Goal: Book appointment/travel/reservation

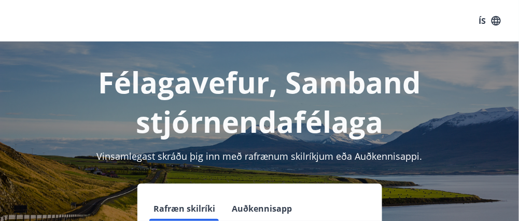
click at [189, 207] on button "Rafræn skilríki" at bounding box center [185, 208] width 70 height 25
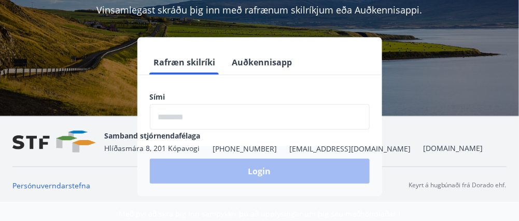
scroll to position [150, 0]
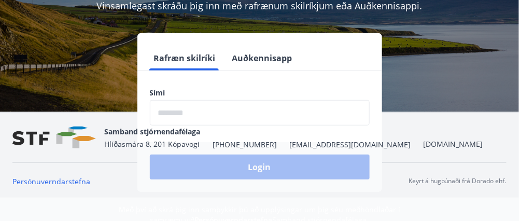
click at [192, 106] on input "phone" at bounding box center [260, 112] width 220 height 25
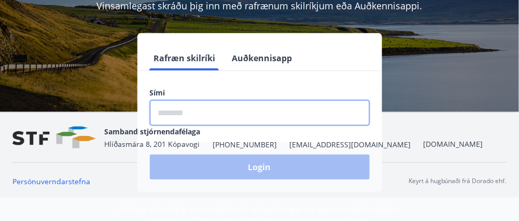
type input "********"
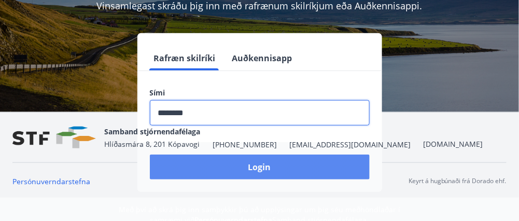
click at [234, 166] on button "Login" at bounding box center [260, 167] width 220 height 25
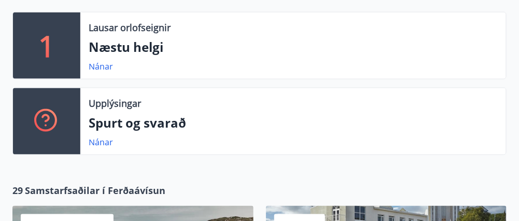
scroll to position [253, 0]
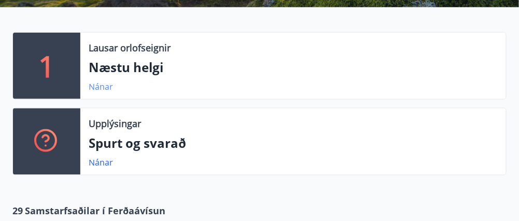
click at [99, 85] on link "Nánar" at bounding box center [101, 86] width 24 height 11
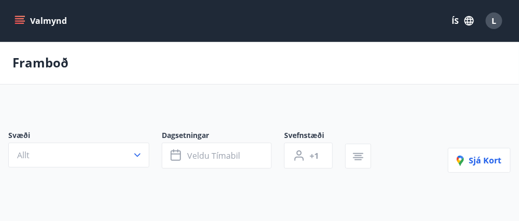
type input "*"
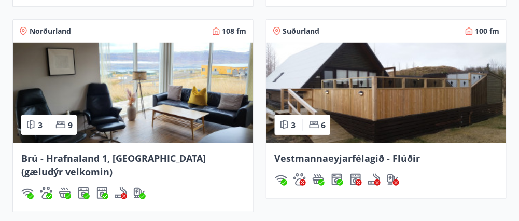
scroll to position [989, 0]
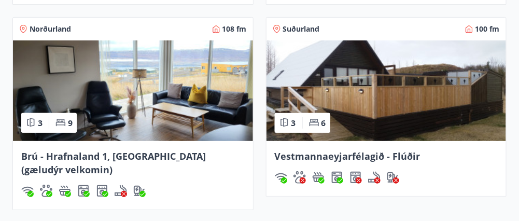
click at [166, 115] on img at bounding box center [133, 90] width 240 height 101
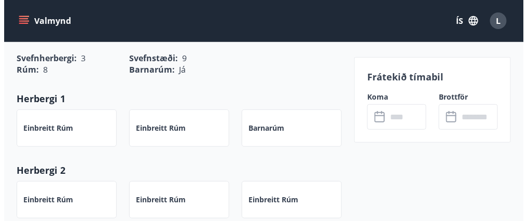
scroll to position [904, 0]
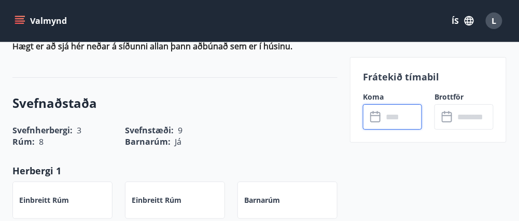
click at [403, 114] on input "text" at bounding box center [402, 116] width 39 height 25
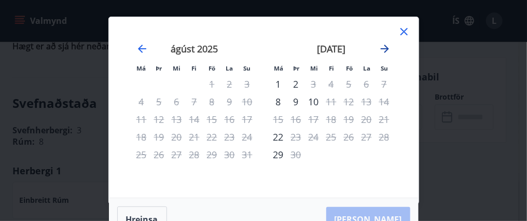
click at [385, 46] on icon "Move forward to switch to the next month." at bounding box center [385, 49] width 8 height 8
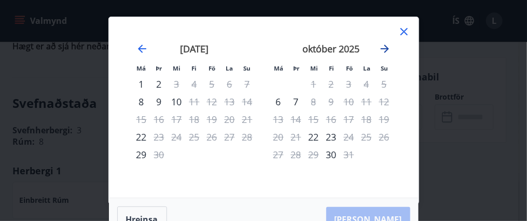
click at [385, 46] on icon "Move forward to switch to the next month." at bounding box center [385, 49] width 8 height 8
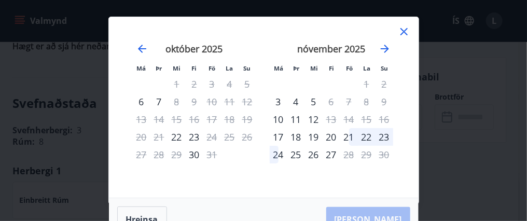
click at [369, 134] on div "22" at bounding box center [367, 137] width 18 height 18
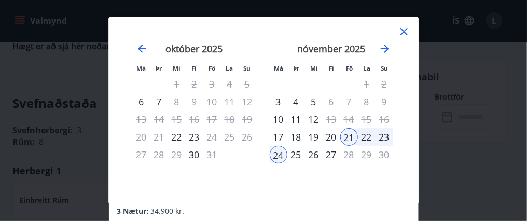
click at [369, 134] on div "22" at bounding box center [367, 137] width 18 height 18
click at [382, 48] on icon "Move forward to switch to the next month." at bounding box center [385, 49] width 12 height 12
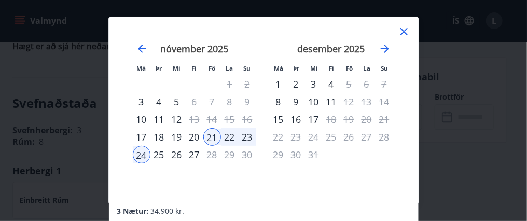
scroll to position [1, 0]
click at [213, 134] on div "21" at bounding box center [212, 137] width 18 height 18
click at [402, 30] on icon at bounding box center [403, 31] width 7 height 7
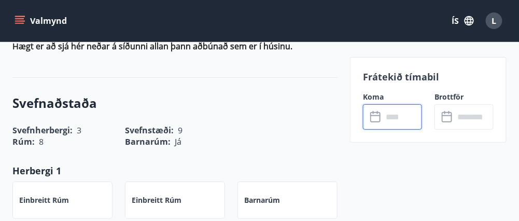
click at [400, 109] on input "text" at bounding box center [402, 116] width 39 height 25
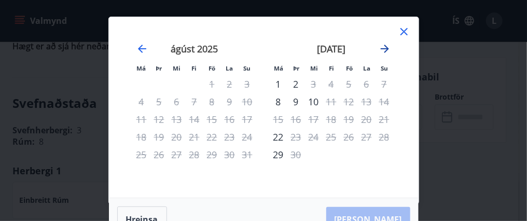
click at [385, 47] on icon "Move forward to switch to the next month." at bounding box center [385, 49] width 12 height 12
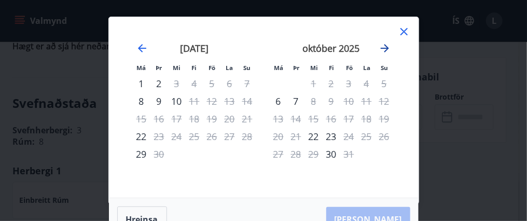
click at [389, 48] on icon "Move forward to switch to the next month." at bounding box center [385, 48] width 12 height 12
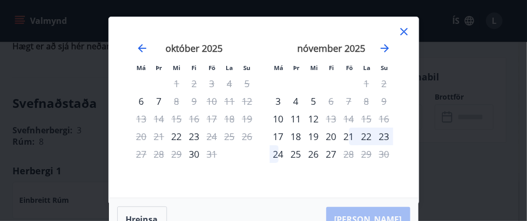
click at [351, 136] on div "21" at bounding box center [349, 137] width 18 height 18
click at [369, 137] on div "22" at bounding box center [367, 137] width 18 height 18
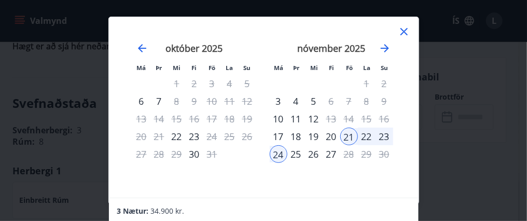
click at [303, 23] on div "Má Þr Mi Fi Fö La Su Má Þr Mi Fi Fö La Su september 2025 1 2 3 4 5 6 7 8 9 10 1…" at bounding box center [264, 107] width 310 height 180
click at [477, 118] on div "Má Þr Mi Fi Fö La Su Má Þr Mi Fi Fö La Su [DATE] 1 2 3 4 5 6 7 8 9 10 11 12 13 …" at bounding box center [263, 110] width 527 height 221
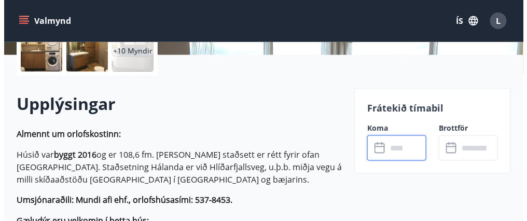
scroll to position [260, 0]
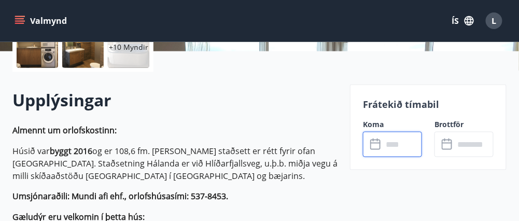
click at [397, 146] on input "text" at bounding box center [402, 144] width 39 height 25
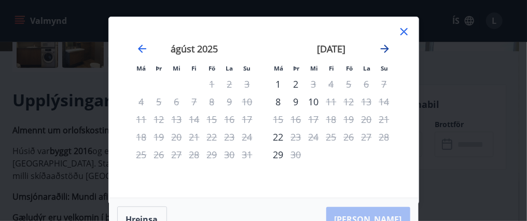
click at [387, 47] on icon "Move forward to switch to the next month." at bounding box center [385, 49] width 8 height 8
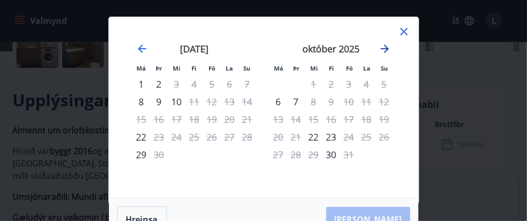
click at [387, 47] on icon "Move forward to switch to the next month." at bounding box center [385, 49] width 8 height 8
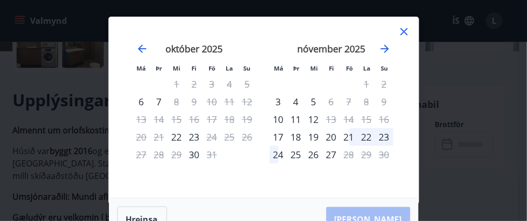
click at [350, 139] on div "21" at bounding box center [349, 137] width 18 height 18
click at [378, 216] on div "[PERSON_NAME]" at bounding box center [264, 219] width 310 height 43
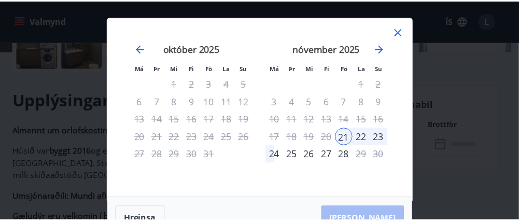
scroll to position [1, 0]
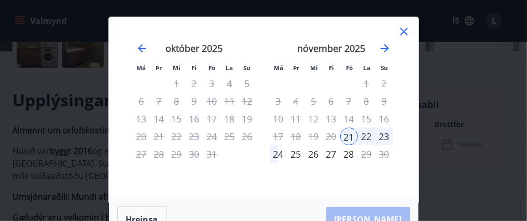
click at [346, 134] on div "21" at bounding box center [349, 137] width 18 height 18
click at [406, 30] on icon at bounding box center [404, 31] width 12 height 12
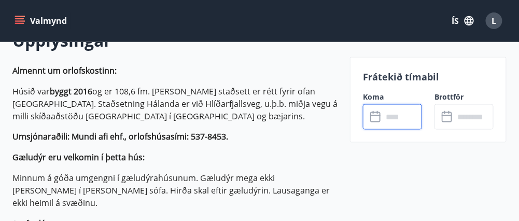
scroll to position [334, 0]
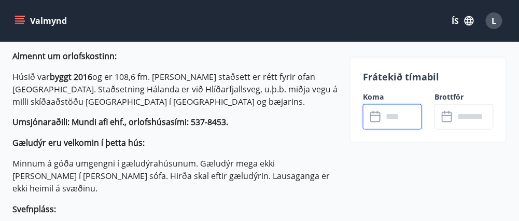
click at [390, 118] on input "text" at bounding box center [402, 116] width 39 height 25
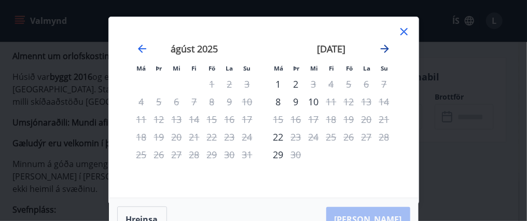
click at [387, 48] on icon "Move forward to switch to the next month." at bounding box center [385, 49] width 8 height 8
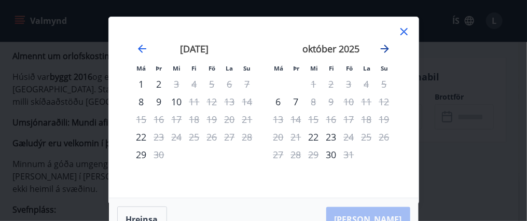
click at [385, 50] on icon "Move forward to switch to the next month." at bounding box center [385, 49] width 12 height 12
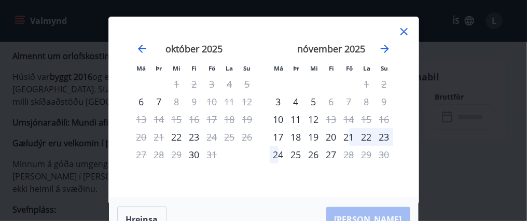
click at [351, 136] on div "21" at bounding box center [349, 137] width 18 height 18
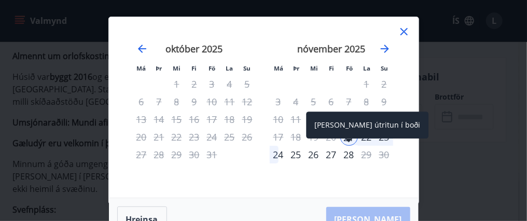
click at [367, 136] on div "[PERSON_NAME] útritun í boði" at bounding box center [367, 124] width 122 height 27
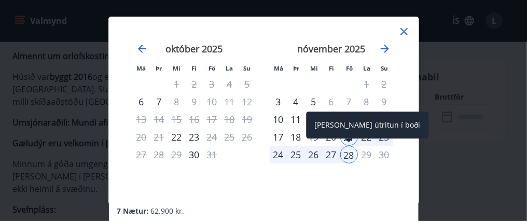
drag, startPoint x: 340, startPoint y: 126, endPoint x: 375, endPoint y: 132, distance: 35.8
click at [376, 126] on div "[PERSON_NAME] útritun í boði" at bounding box center [367, 124] width 122 height 27
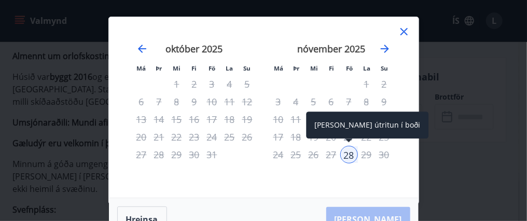
click at [368, 123] on div "[PERSON_NAME] útritun í boði" at bounding box center [367, 124] width 122 height 27
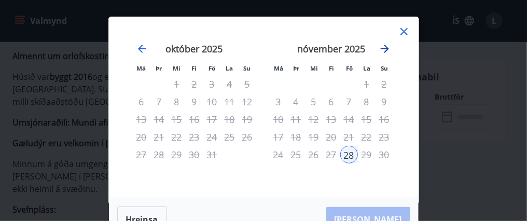
click at [383, 47] on icon "Move forward to switch to the next month." at bounding box center [385, 49] width 12 height 12
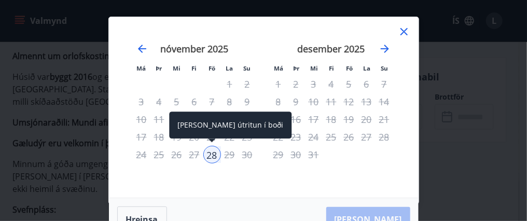
click at [207, 156] on div "28" at bounding box center [212, 155] width 18 height 18
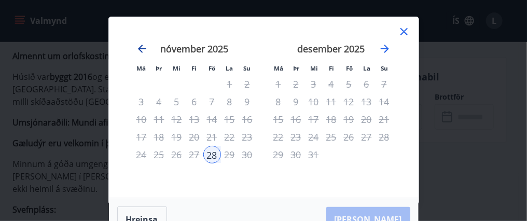
click at [143, 49] on icon "Move backward to switch to the previous month." at bounding box center [142, 49] width 12 height 12
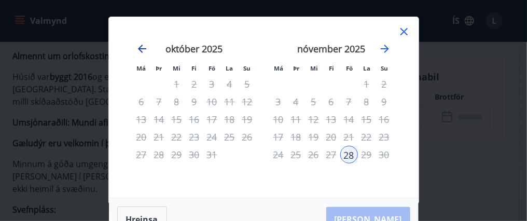
click at [147, 47] on icon "Move backward to switch to the previous month." at bounding box center [142, 49] width 12 height 12
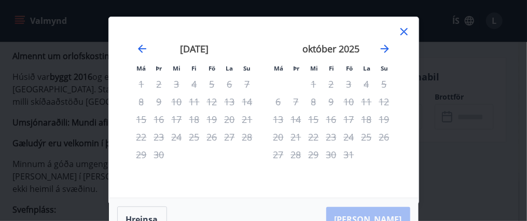
click at [437, 110] on div "Má Þr Mi Fi Fö La Su Má Þr Mi Fi Fö La Su [DATE] 1 2 3 4 5 6 7 8 9 10 11 12 13 …" at bounding box center [263, 110] width 527 height 221
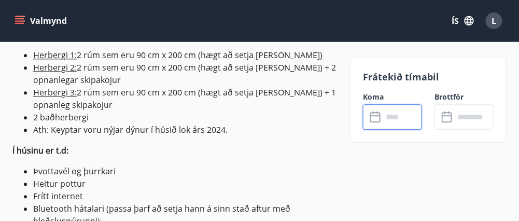
scroll to position [0, 0]
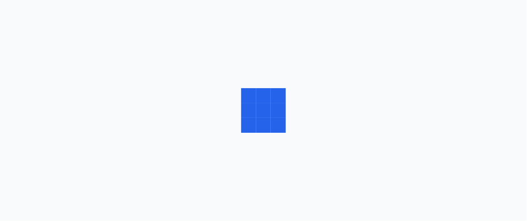
drag, startPoint x: 524, startPoint y: 17, endPoint x: 526, endPoint y: 36, distance: 19.8
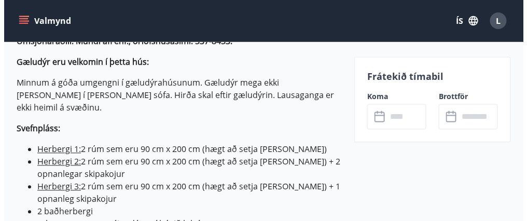
scroll to position [830, 0]
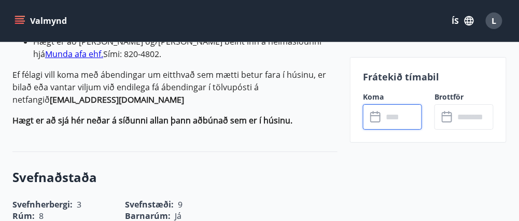
click at [394, 119] on input "text" at bounding box center [402, 116] width 39 height 25
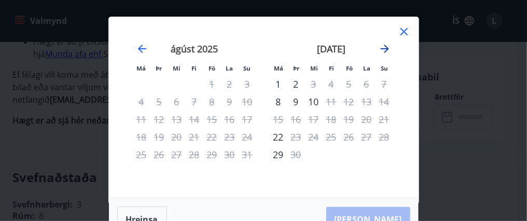
click at [388, 45] on icon "Move forward to switch to the next month." at bounding box center [385, 49] width 12 height 12
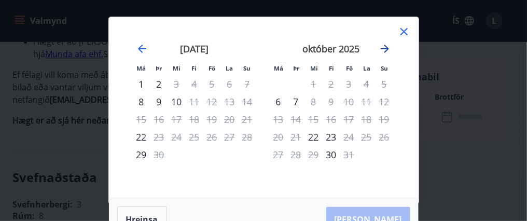
click at [388, 45] on icon "Move forward to switch to the next month." at bounding box center [385, 49] width 12 height 12
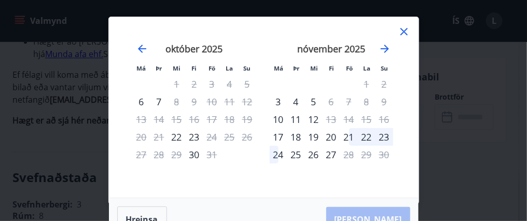
click at [370, 171] on div "[DATE] 1 2 3 4 5 6 7 8 9 10 11 12 13 14 15 16 17 18 19 20 21 22 23 24 25 26 27 …" at bounding box center [331, 115] width 137 height 170
click at [364, 139] on div "22" at bounding box center [367, 137] width 18 height 18
click at [364, 137] on div "22" at bounding box center [367, 137] width 18 height 18
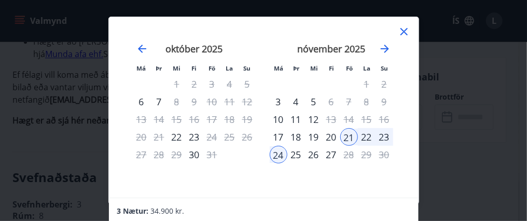
click at [349, 137] on div "21" at bounding box center [349, 137] width 18 height 18
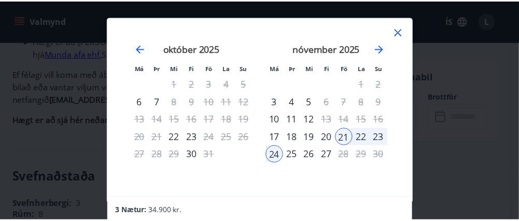
scroll to position [1, 0]
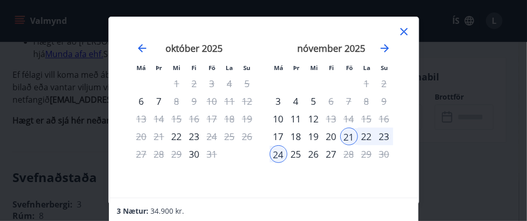
click at [319, 155] on div "26" at bounding box center [314, 154] width 18 height 18
click at [277, 151] on div "24" at bounding box center [279, 154] width 18 height 18
click at [308, 153] on div "26" at bounding box center [314, 154] width 18 height 18
click at [350, 137] on div "21" at bounding box center [349, 137] width 18 height 18
click at [346, 136] on div "21" at bounding box center [349, 137] width 18 height 18
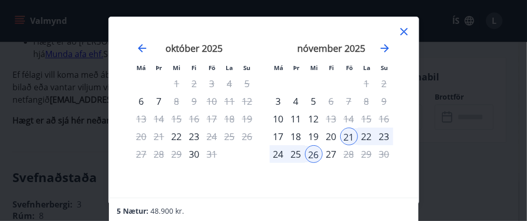
click at [346, 136] on div "21" at bounding box center [349, 137] width 18 height 18
click at [282, 155] on div "24" at bounding box center [279, 154] width 18 height 18
click at [383, 137] on div "23" at bounding box center [384, 137] width 18 height 18
click at [276, 151] on div "24" at bounding box center [279, 154] width 18 height 18
click at [276, 153] on div "24" at bounding box center [279, 154] width 18 height 18
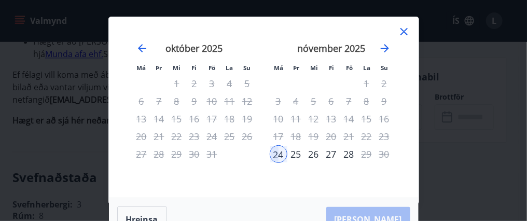
click at [350, 136] on div "21" at bounding box center [349, 137] width 18 height 18
click at [144, 213] on button "Hreinsa" at bounding box center [142, 219] width 50 height 26
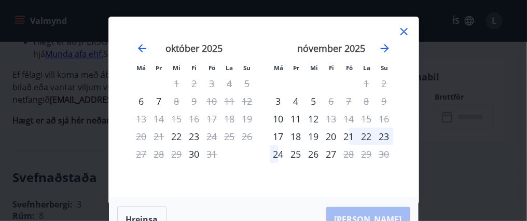
click at [349, 136] on div "21" at bounding box center [349, 137] width 18 height 18
click at [350, 136] on div "21" at bounding box center [349, 137] width 18 height 18
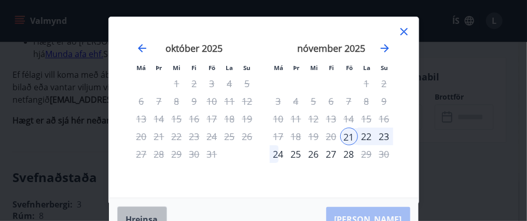
click at [146, 219] on button "Hreinsa" at bounding box center [142, 219] width 50 height 26
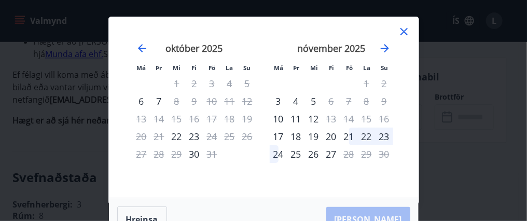
click at [403, 88] on div "[DATE] 1 2 3 4 5 6 7 8 9 10 11 12 13 14 15 16 17 18 19 20 21 22 23 24 25 26 27 …" at bounding box center [401, 114] width 550 height 170
click at [353, 136] on div "21" at bounding box center [349, 137] width 18 height 18
click at [366, 135] on div "22" at bounding box center [367, 137] width 18 height 18
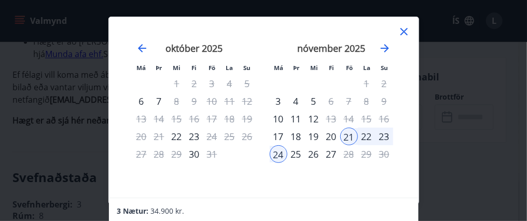
click at [401, 33] on icon at bounding box center [403, 31] width 7 height 7
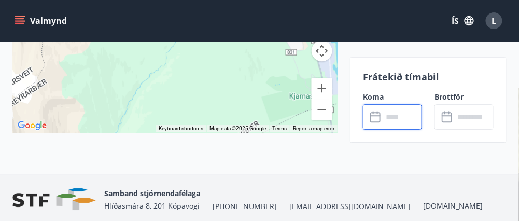
scroll to position [2429, 0]
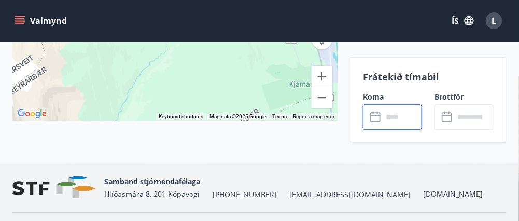
click at [289, 189] on span "[EMAIL_ADDRESS][DOMAIN_NAME]" at bounding box center [349, 194] width 121 height 10
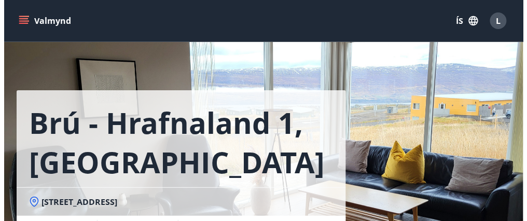
scroll to position [415, 0]
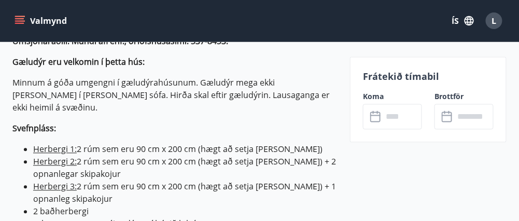
click at [385, 118] on input "text" at bounding box center [402, 116] width 39 height 25
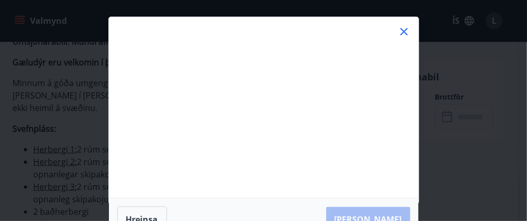
click at [375, 118] on div "Má Þr Mi Fi Fö La Su Má Þr Mi Fi Fö La Su [DATE] 1 2 3 4 5 6 7 8 9 10 11 12 13 …" at bounding box center [264, 107] width 310 height 180
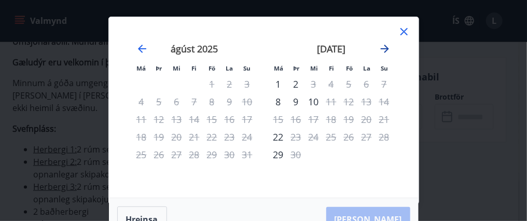
click at [385, 48] on icon "Move forward to switch to the next month." at bounding box center [385, 49] width 12 height 12
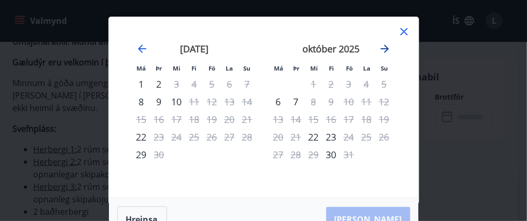
click at [385, 48] on icon "Move forward to switch to the next month." at bounding box center [385, 49] width 12 height 12
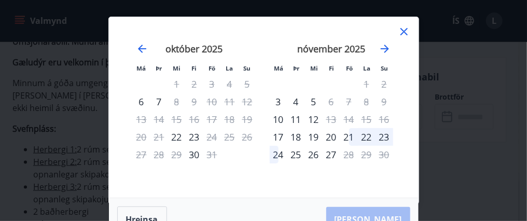
click at [350, 138] on div "21" at bounding box center [349, 137] width 18 height 18
click at [376, 216] on div "[PERSON_NAME]" at bounding box center [264, 219] width 310 height 43
click at [367, 141] on div "22" at bounding box center [367, 137] width 18 height 18
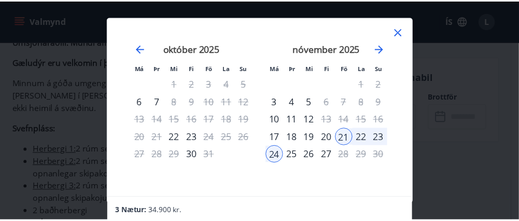
scroll to position [1, 0]
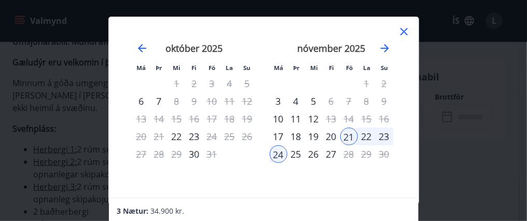
click at [141, 204] on div "3 Nætur: 34.900 kr." at bounding box center [263, 210] width 292 height 12
drag, startPoint x: 116, startPoint y: 213, endPoint x: 180, endPoint y: 213, distance: 63.8
click at [180, 213] on div "3 Nætur: 34.900 kr. * Endanlegt verð getur breyst í næsta skrefi þegar tekið he…" at bounding box center [263, 224] width 309 height 52
drag, startPoint x: 181, startPoint y: 212, endPoint x: 188, endPoint y: 209, distance: 7.4
click at [182, 212] on span "34.900 kr." at bounding box center [168, 211] width 34 height 10
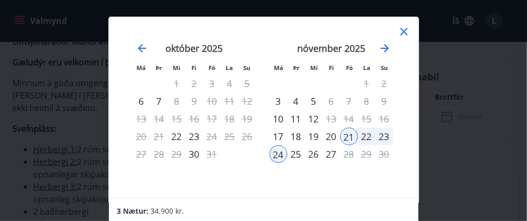
click at [457, 145] on div "Má Þr Mi Fi Fö La Su Má Þr Mi Fi Fö La Su [DATE] 1 2 3 4 5 6 7 8 9 10 11 12 13 …" at bounding box center [263, 110] width 527 height 221
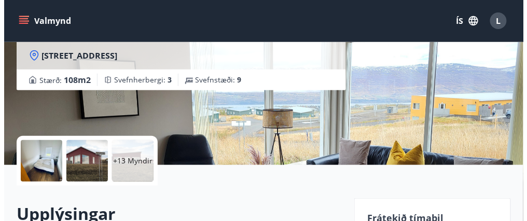
scroll to position [149, 0]
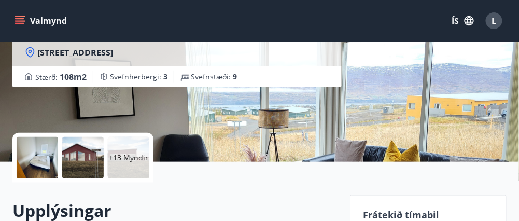
click at [132, 156] on p "+13 Myndir" at bounding box center [128, 157] width 39 height 10
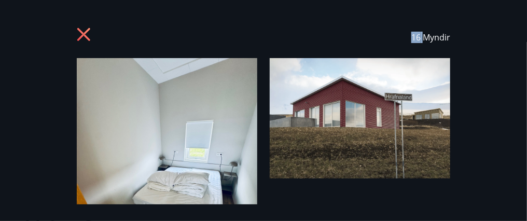
click at [132, 156] on div "16 Myndir" at bounding box center [263, 111] width 527 height 188
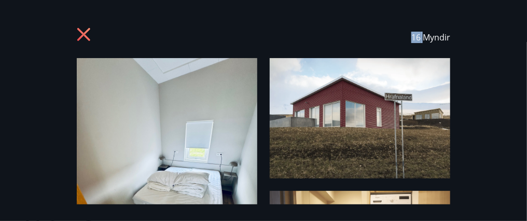
click at [374, 144] on img at bounding box center [360, 118] width 180 height 120
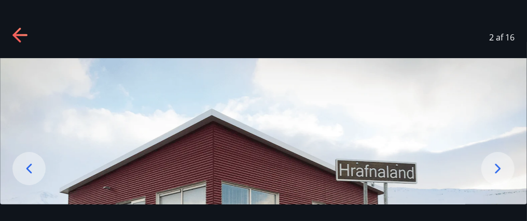
click at [498, 172] on icon at bounding box center [498, 168] width 17 height 17
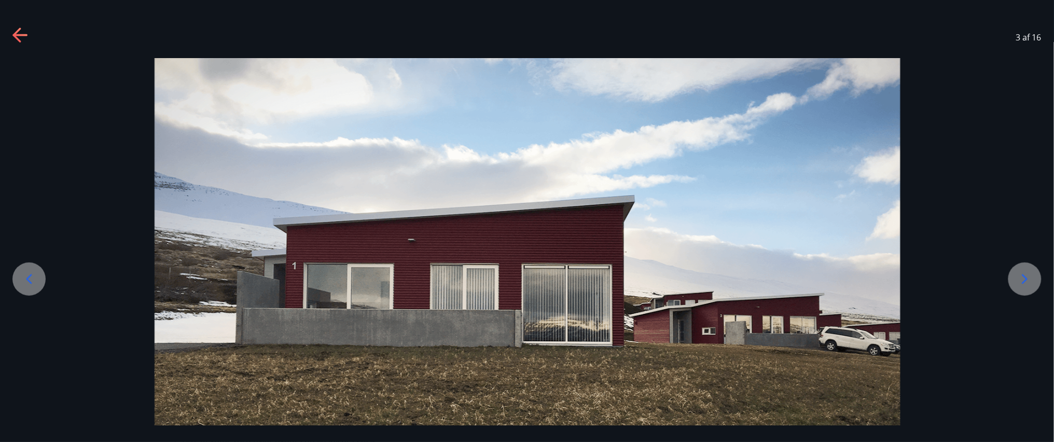
click at [526, 220] on div at bounding box center [527, 306] width 1054 height 497
click at [526, 220] on icon at bounding box center [1024, 279] width 17 height 17
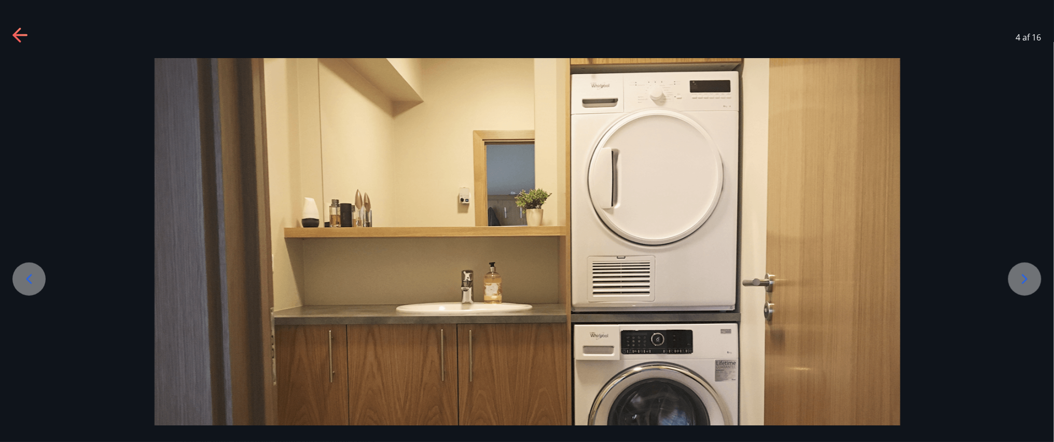
click at [526, 220] on icon at bounding box center [1024, 279] width 17 height 17
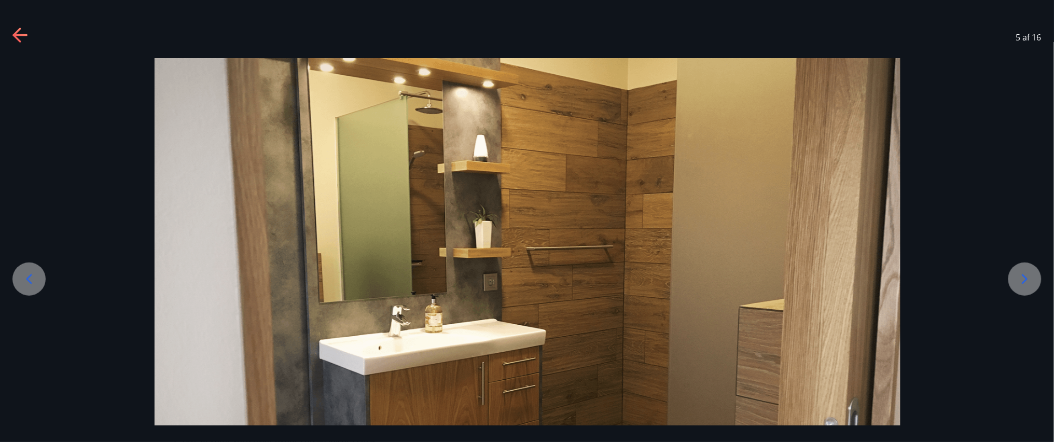
click at [526, 220] on icon at bounding box center [1024, 279] width 17 height 17
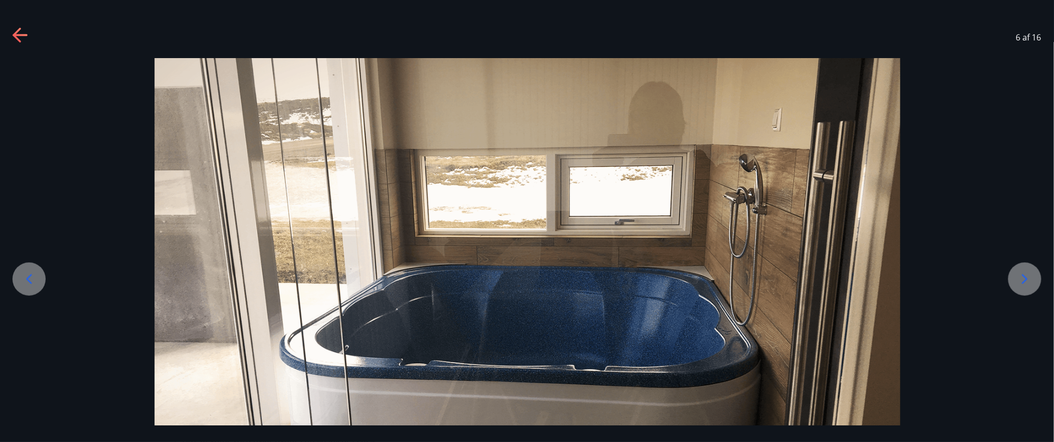
click at [526, 220] on icon at bounding box center [1024, 279] width 17 height 17
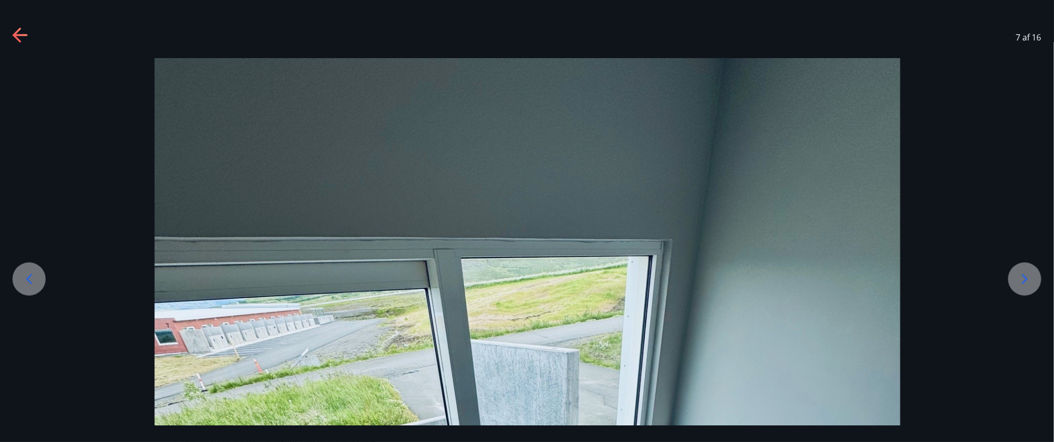
click at [526, 220] on icon at bounding box center [1024, 279] width 17 height 17
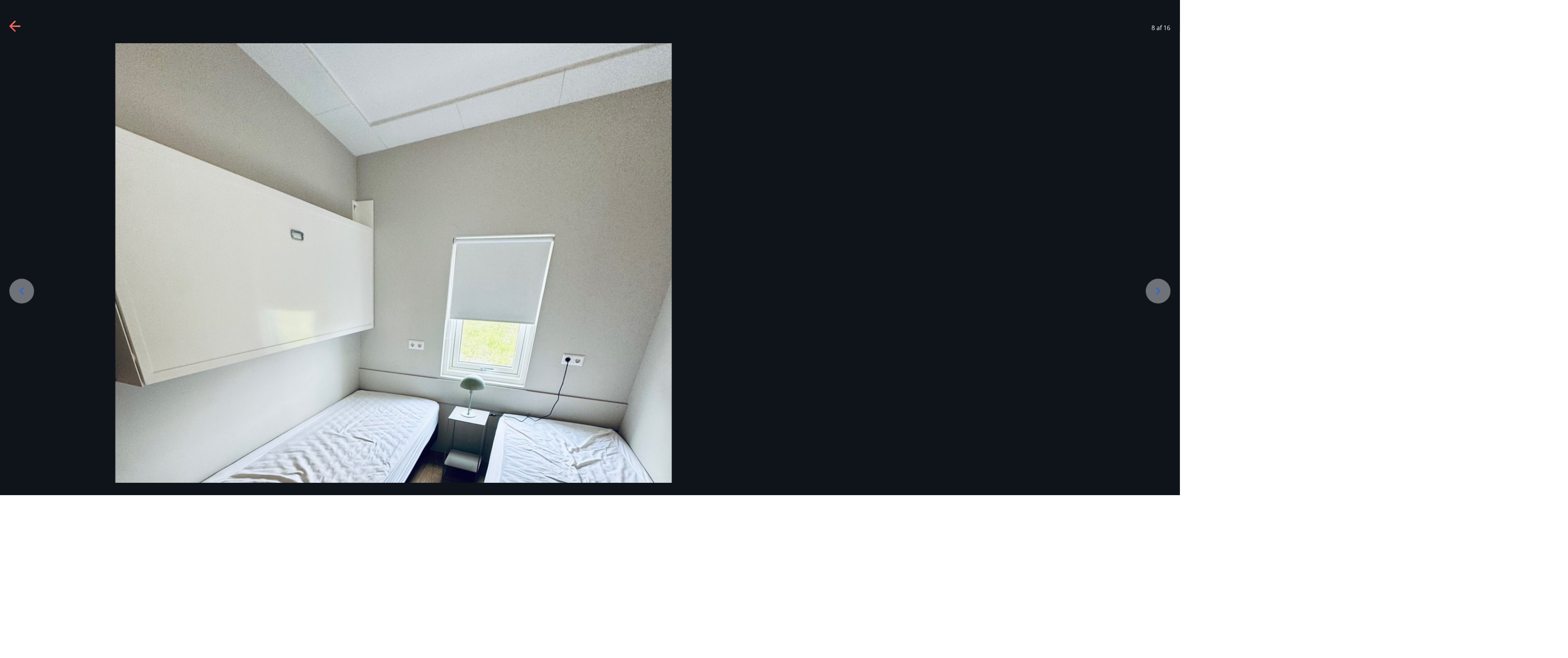
scroll to position [112, 0]
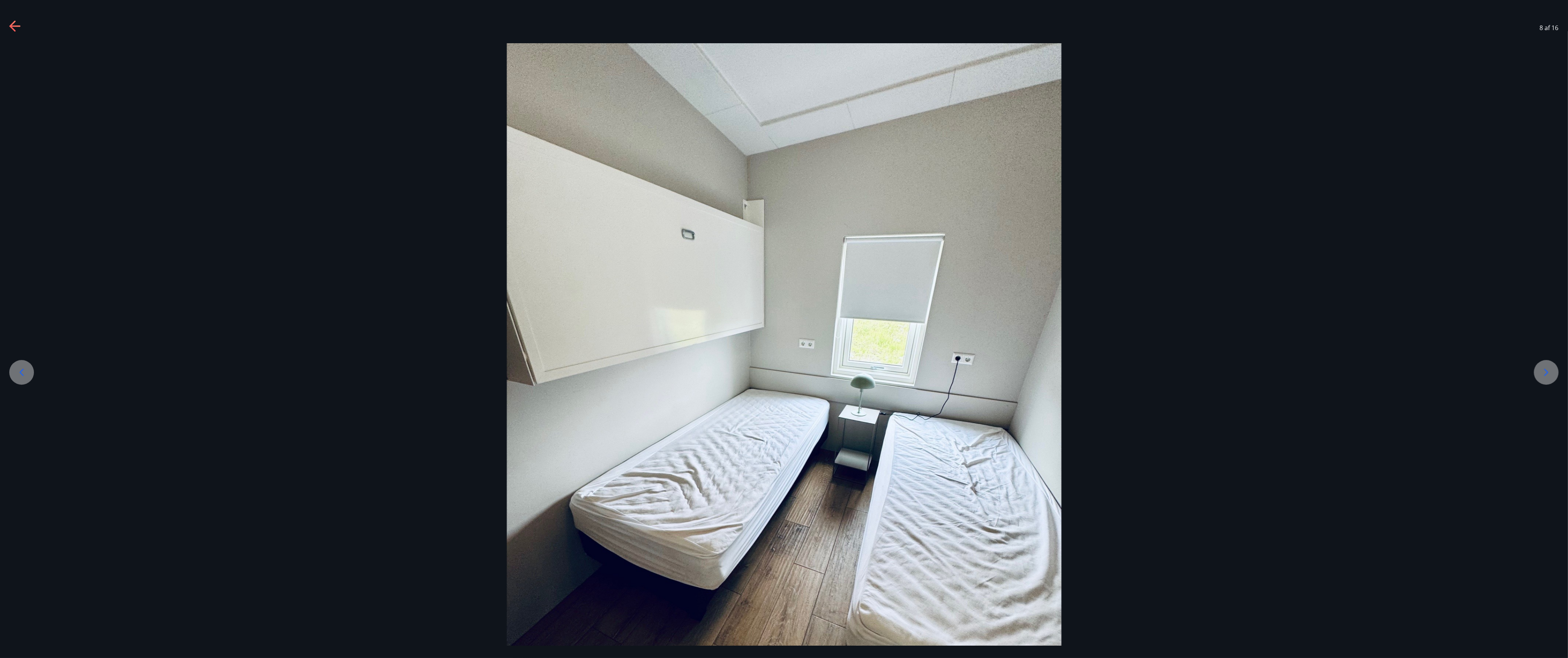
click at [16, 164] on icon at bounding box center [22, 372] width 13 height 13
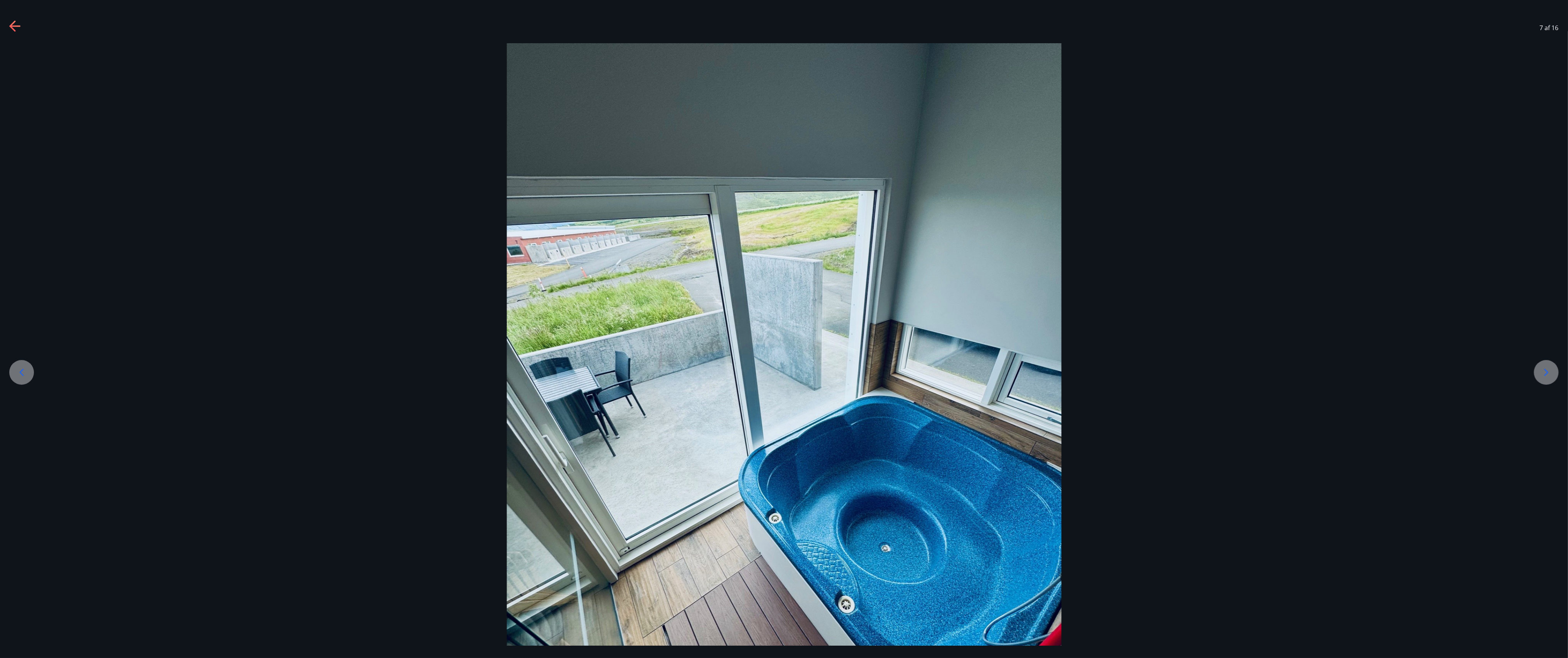
click at [22, 164] on icon at bounding box center [22, 372] width 4 height 7
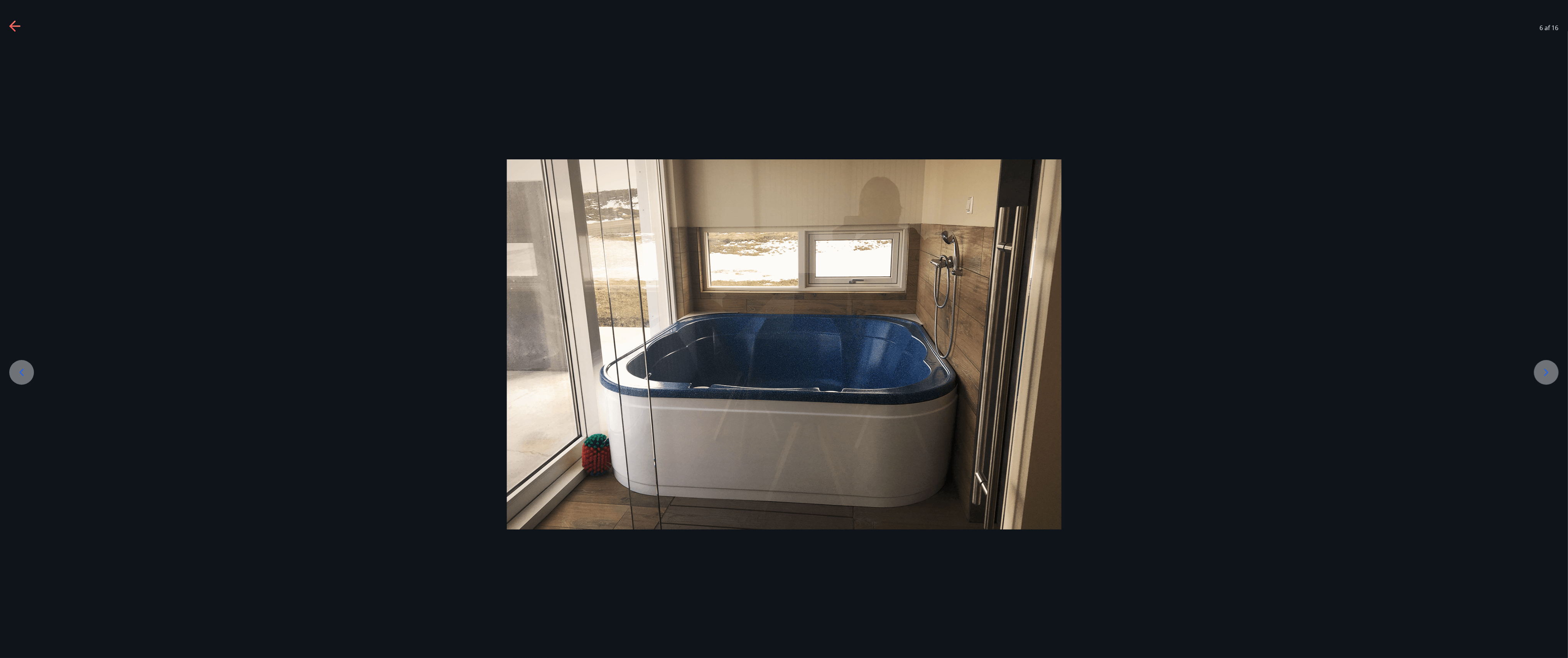
click at [22, 164] on icon at bounding box center [22, 372] width 4 height 7
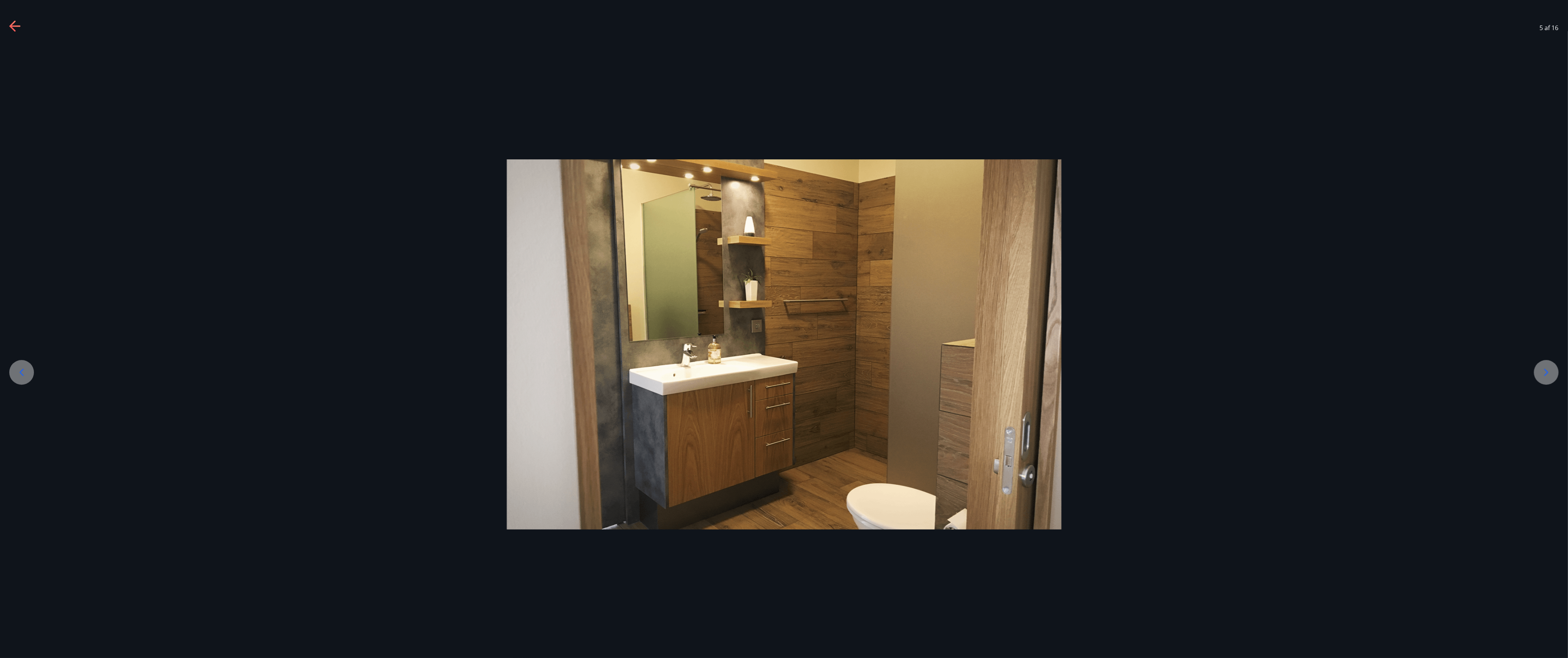
click at [22, 164] on icon at bounding box center [22, 372] width 4 height 7
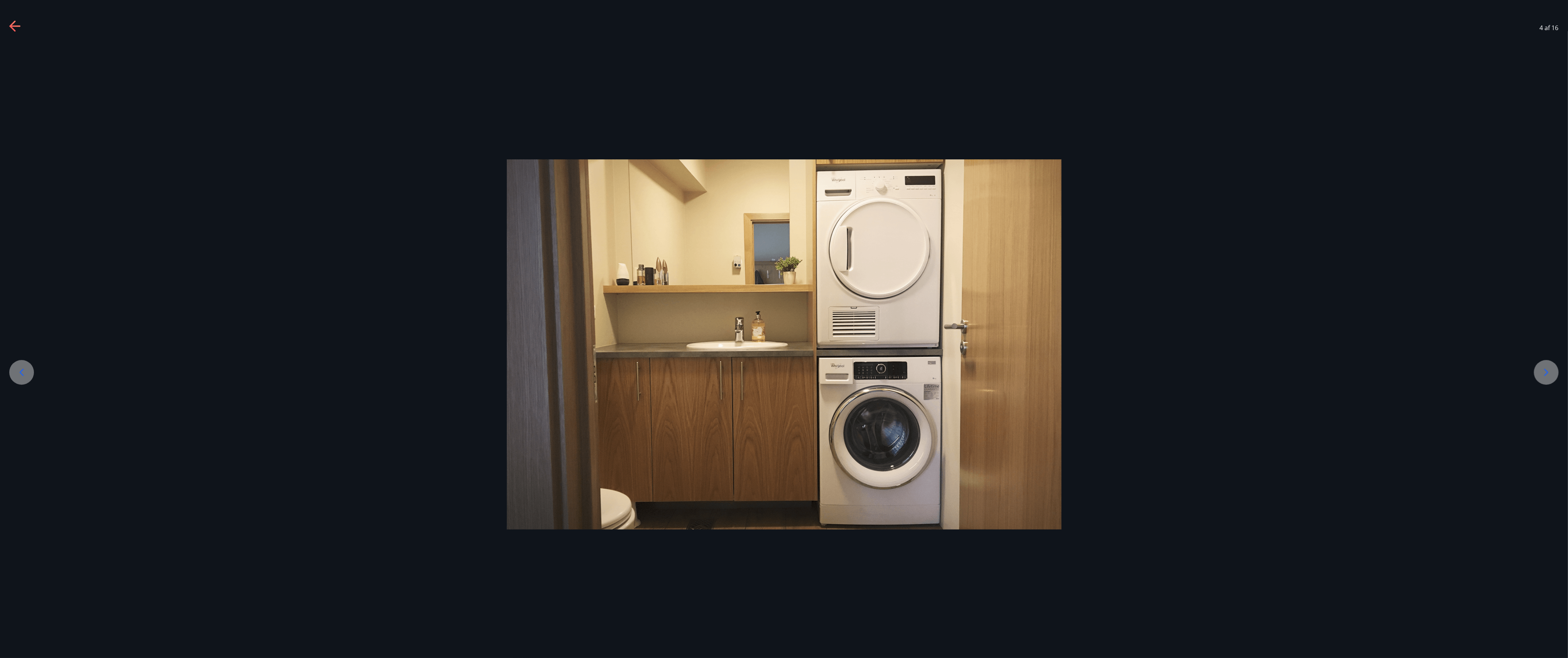
click at [22, 164] on icon at bounding box center [22, 372] width 4 height 7
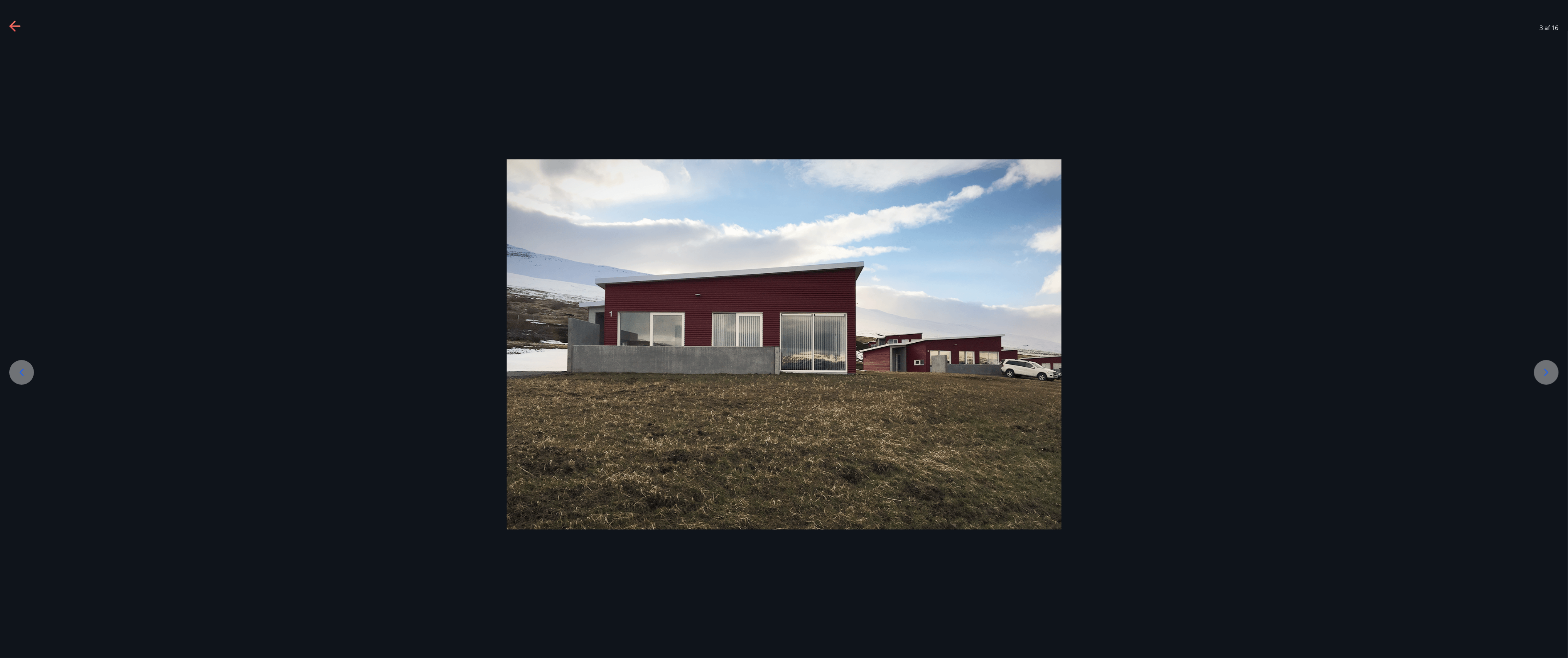
click at [22, 164] on icon at bounding box center [22, 372] width 4 height 7
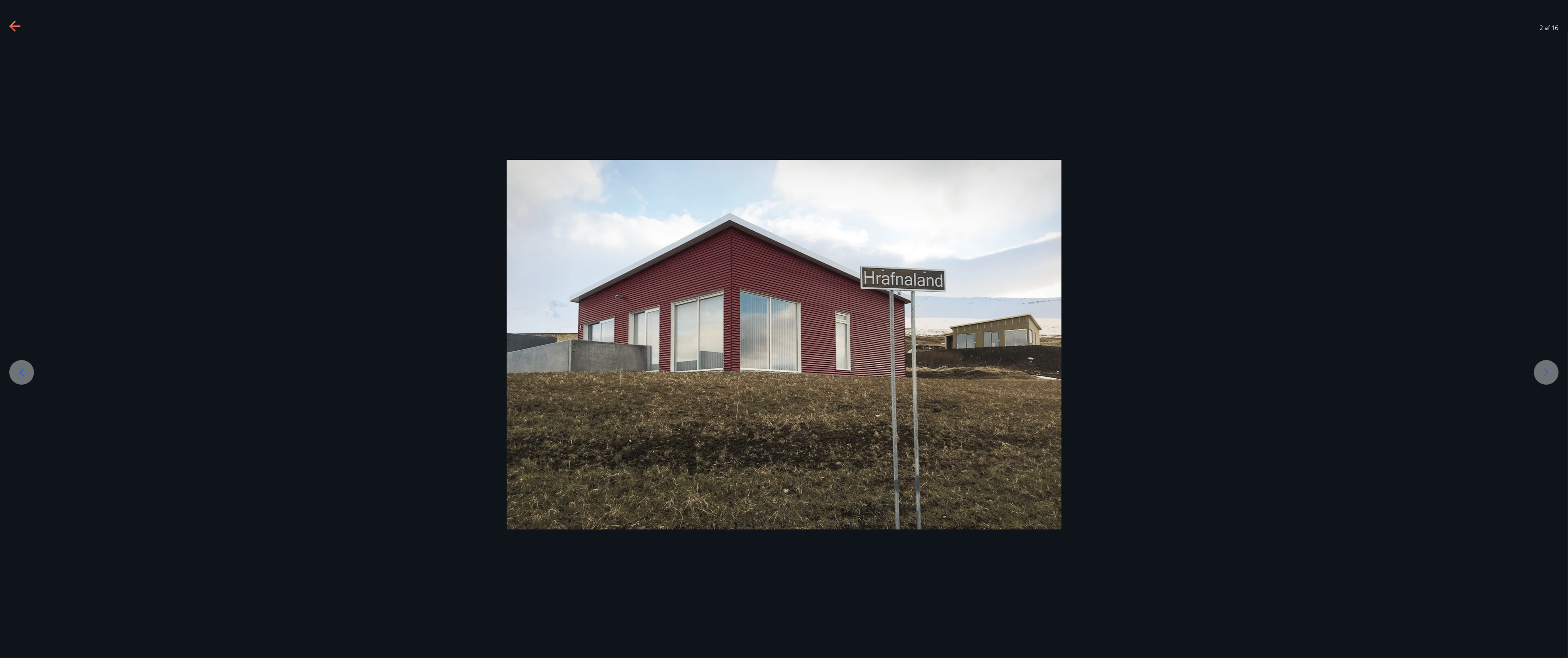
click at [22, 164] on icon at bounding box center [22, 372] width 4 height 7
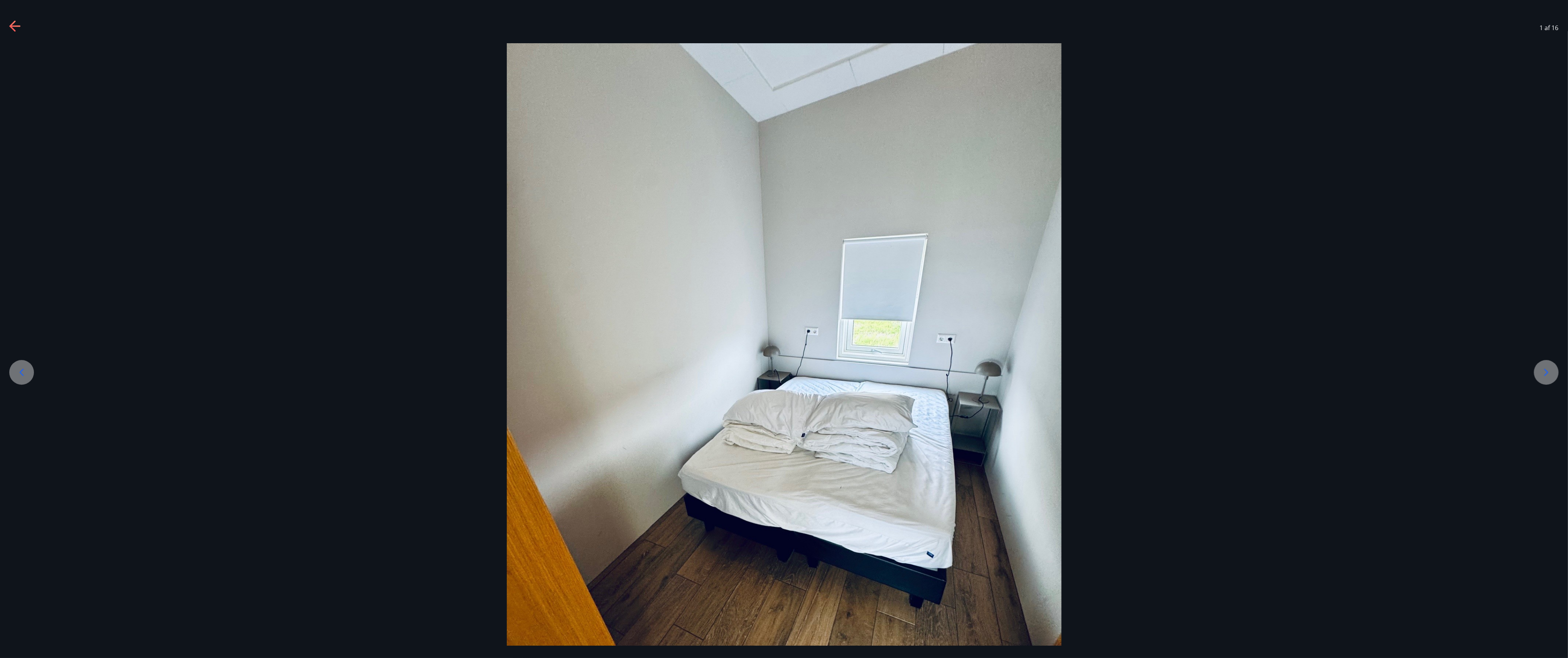
click at [22, 164] on icon at bounding box center [22, 372] width 4 height 7
click at [391, 164] on icon at bounding box center [1546, 372] width 13 height 13
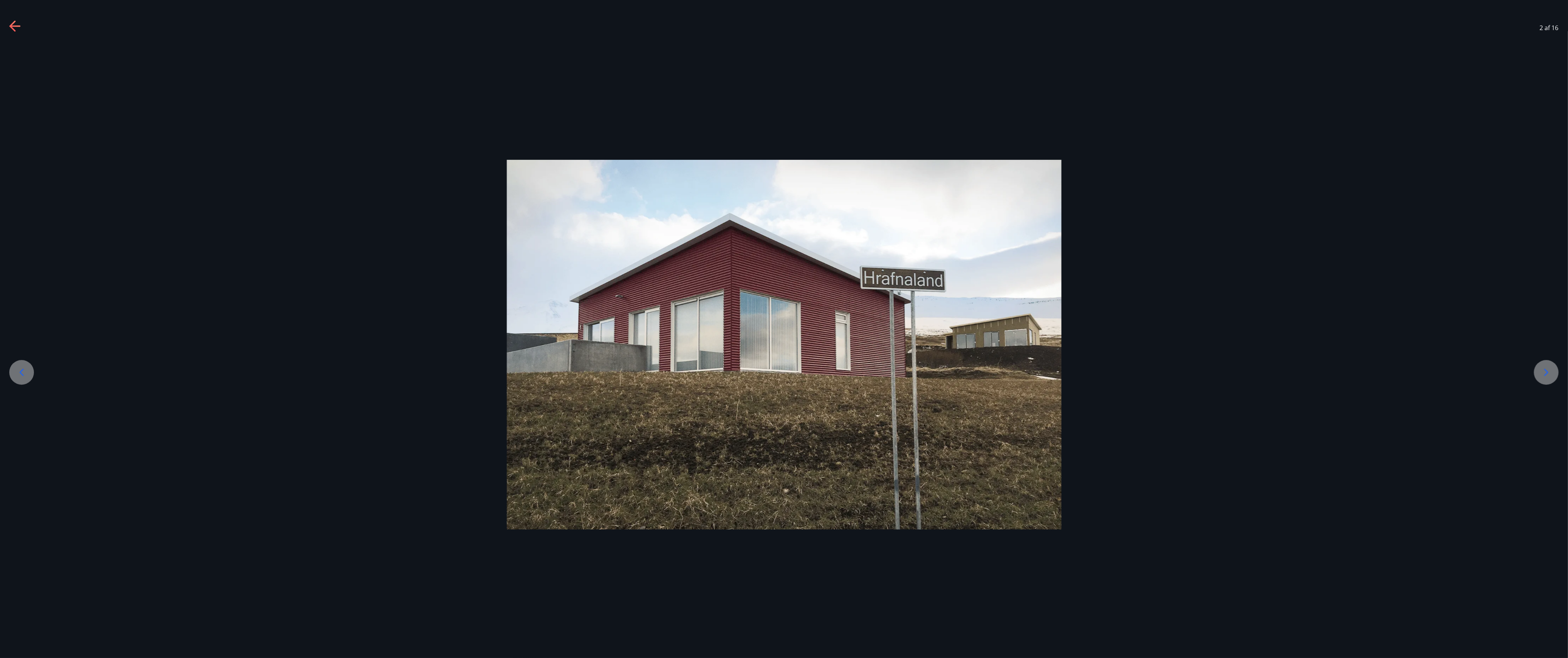
click at [391, 164] on icon at bounding box center [1546, 372] width 13 height 13
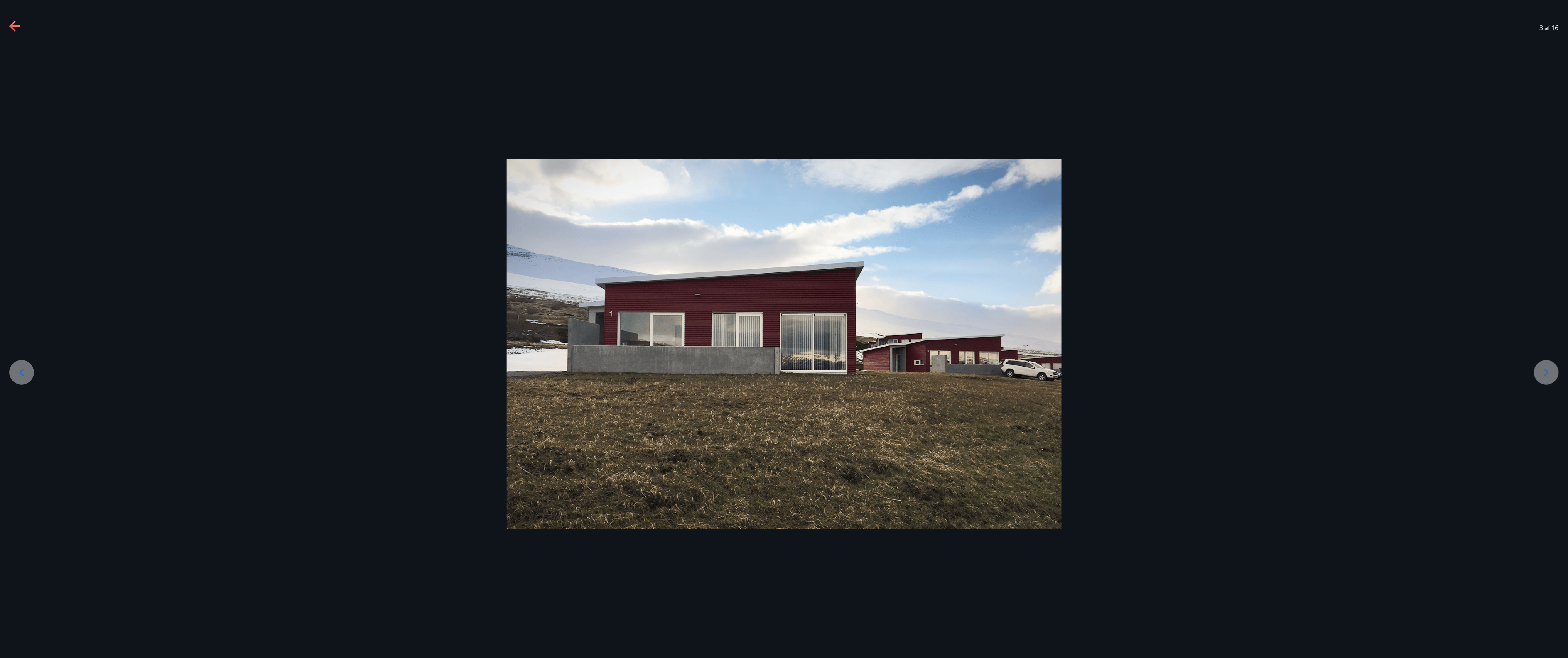
click at [391, 164] on icon at bounding box center [1546, 372] width 13 height 13
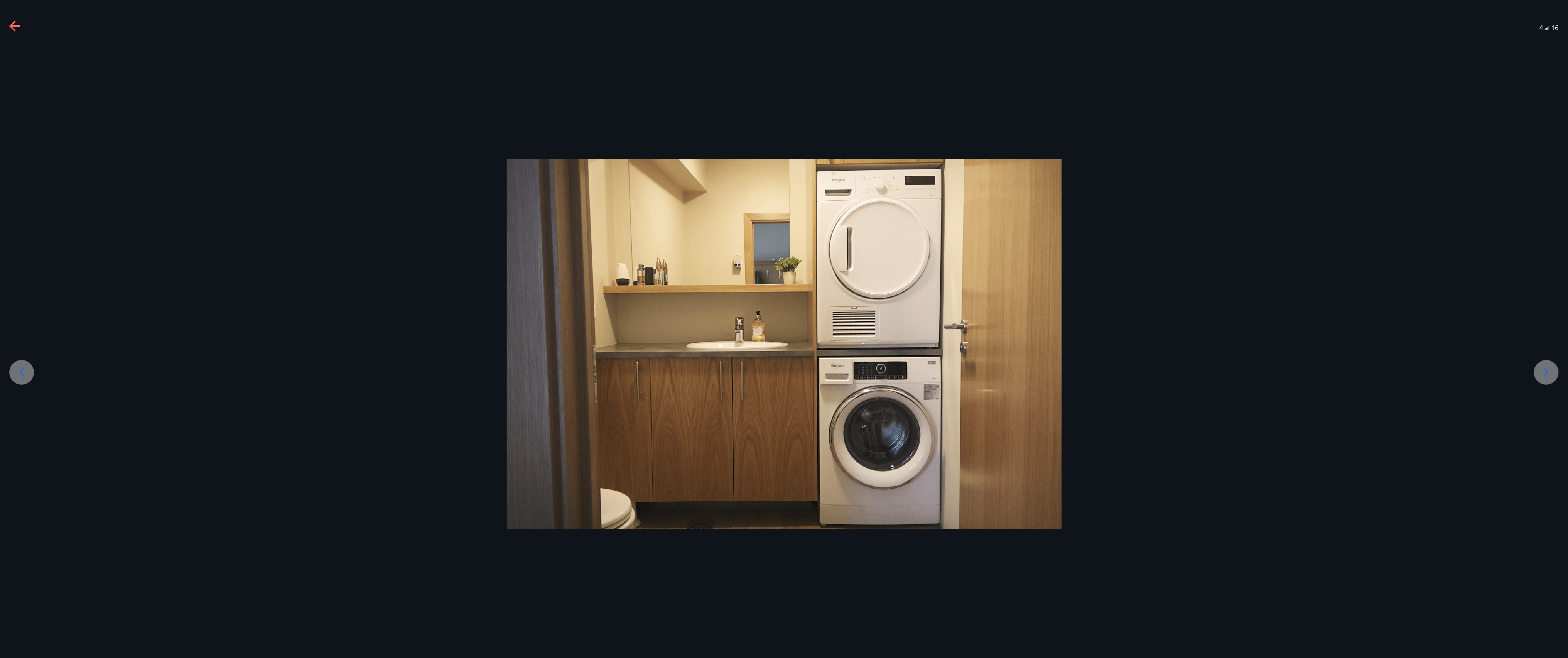
click at [391, 164] on icon at bounding box center [1546, 372] width 13 height 13
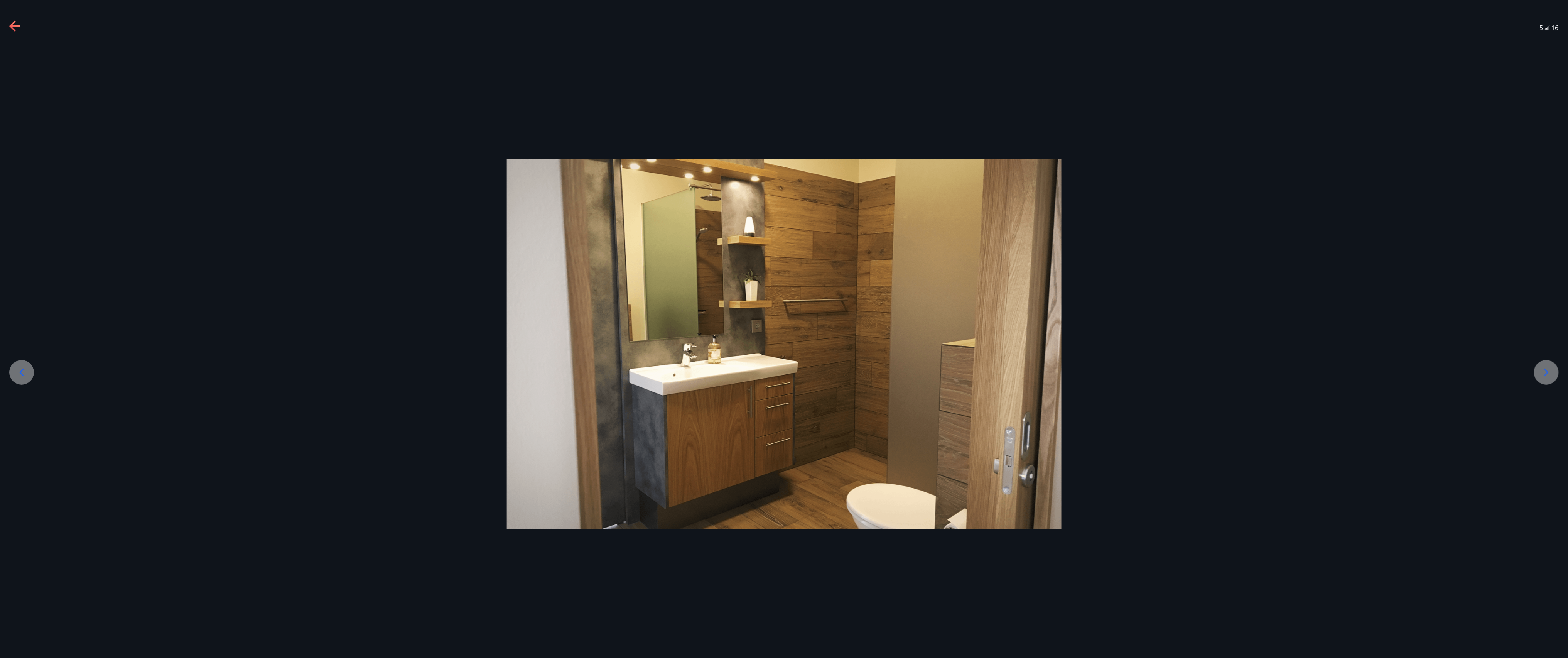
click at [391, 164] on icon at bounding box center [1546, 372] width 13 height 13
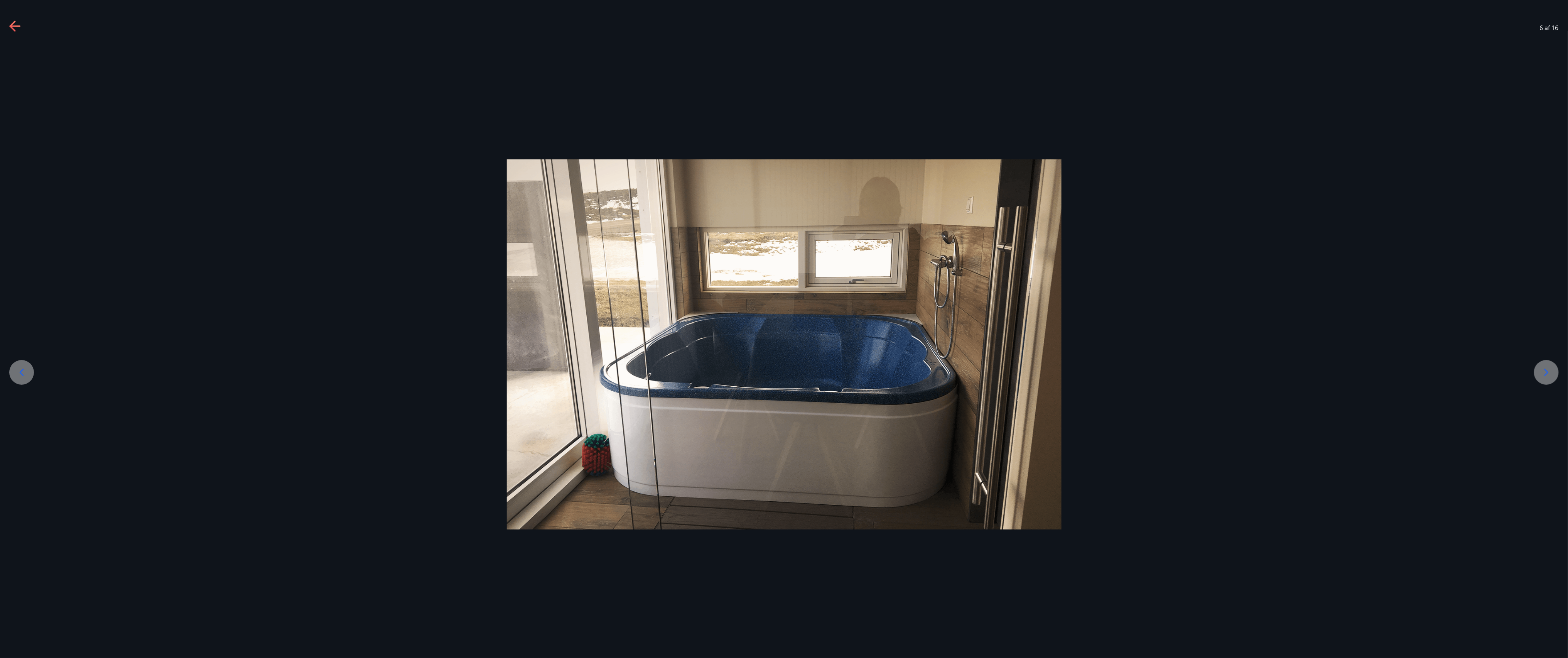
click at [391, 164] on icon at bounding box center [1546, 372] width 13 height 13
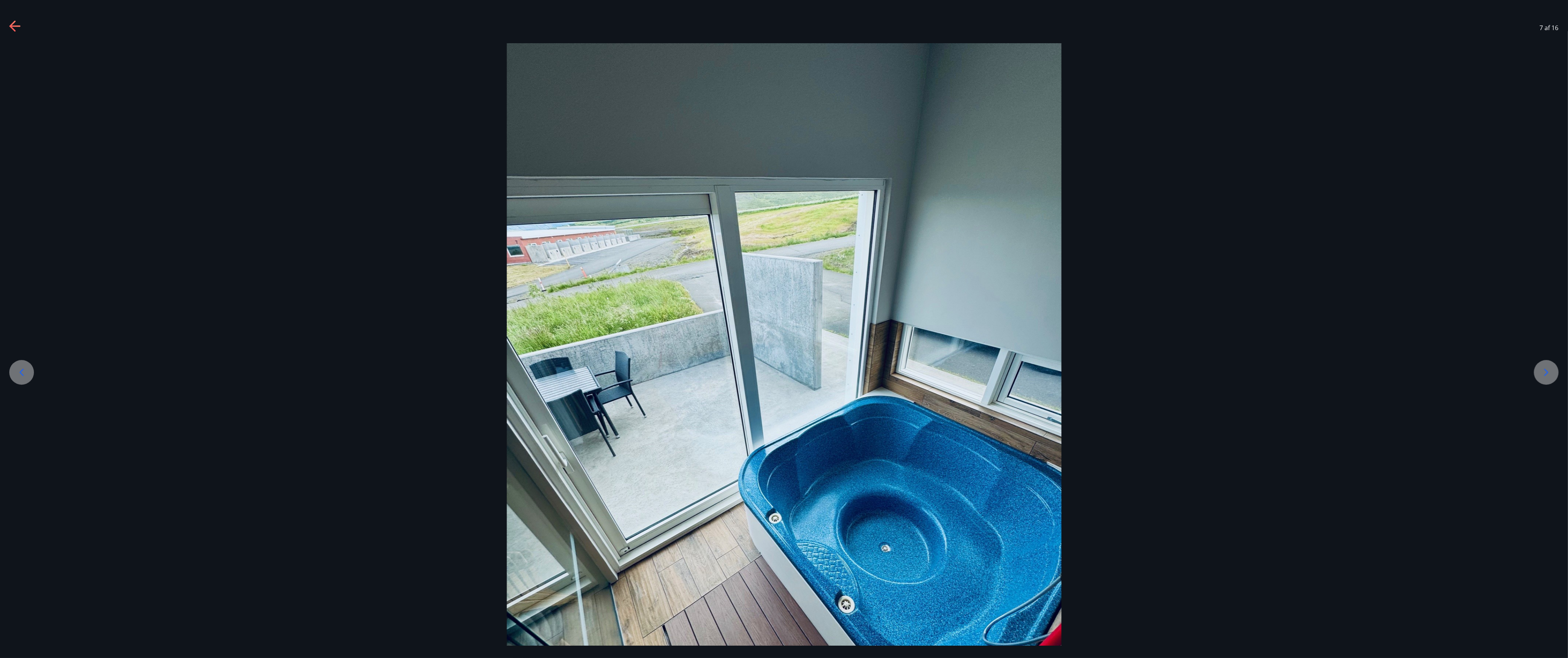
click at [391, 164] on icon at bounding box center [1546, 372] width 13 height 13
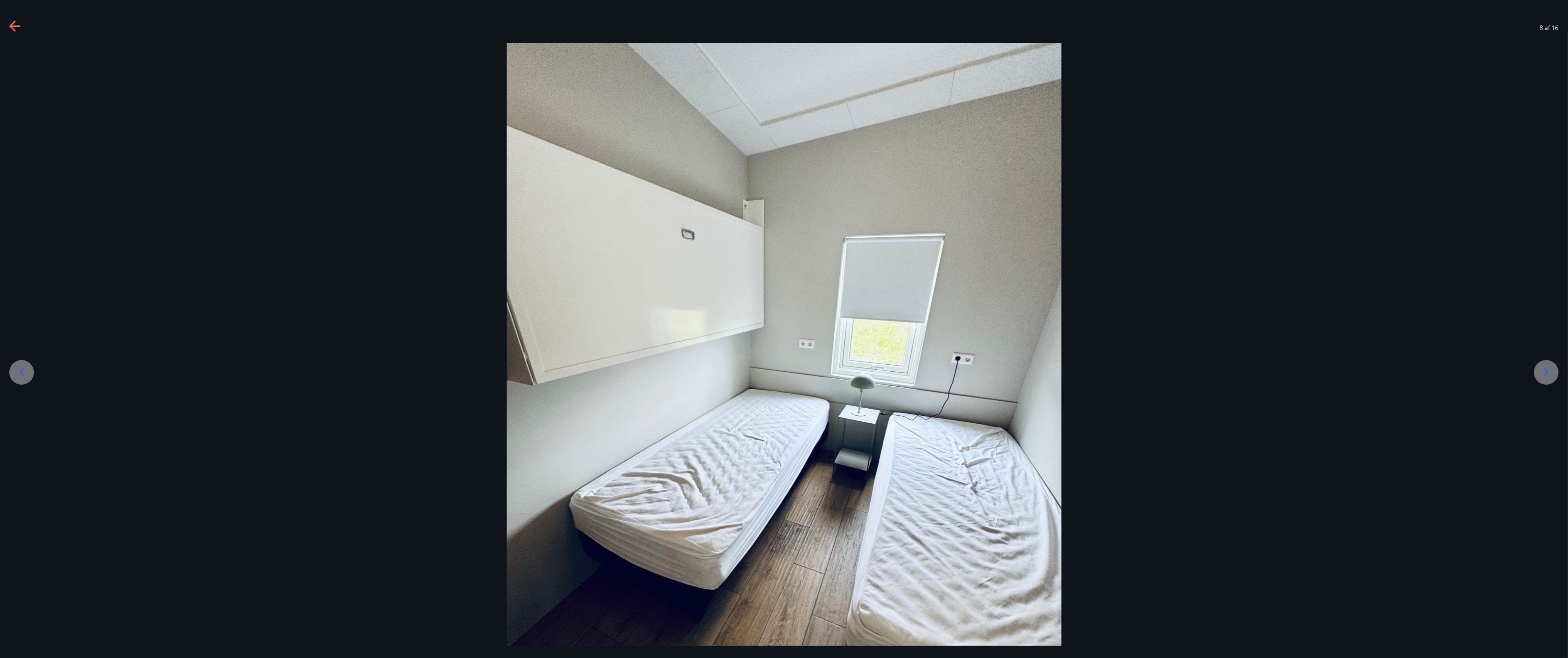
click at [391, 164] on icon at bounding box center [1546, 372] width 13 height 13
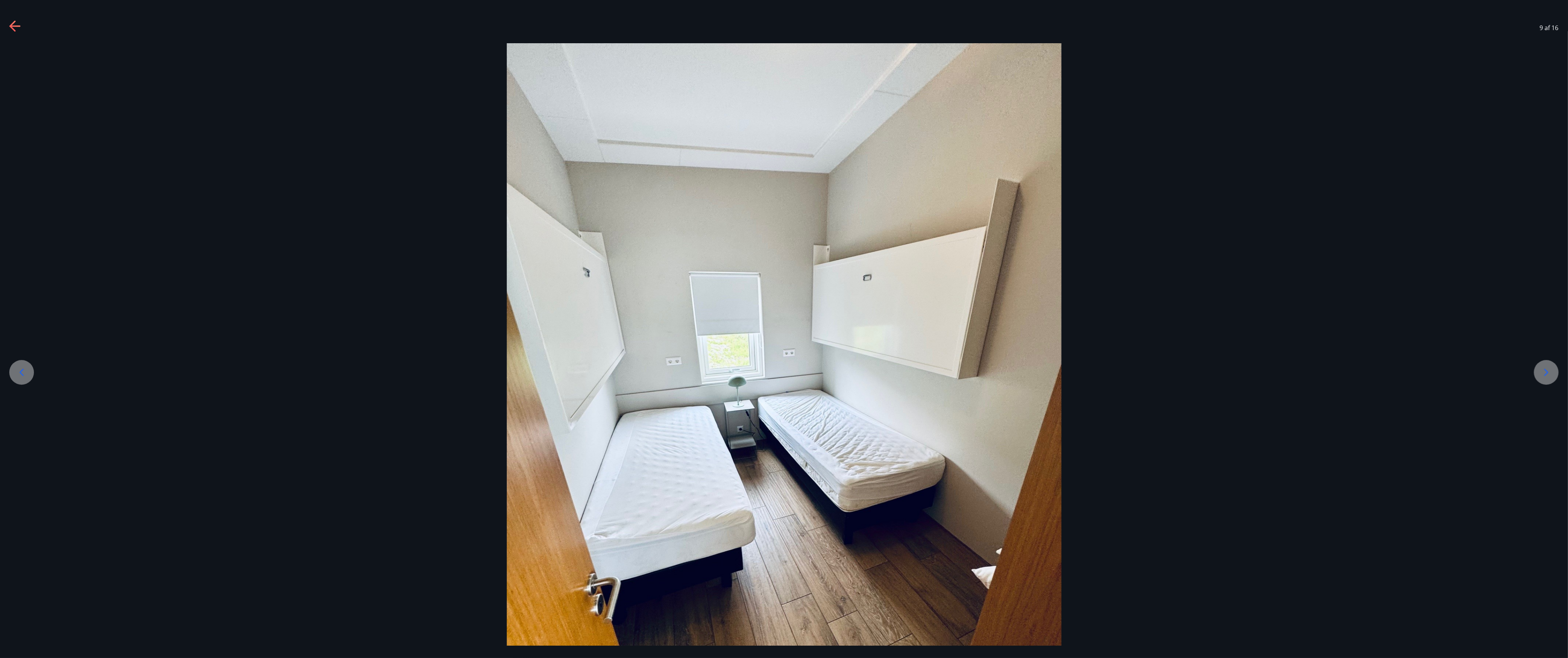
click at [391, 164] on icon at bounding box center [1546, 372] width 13 height 13
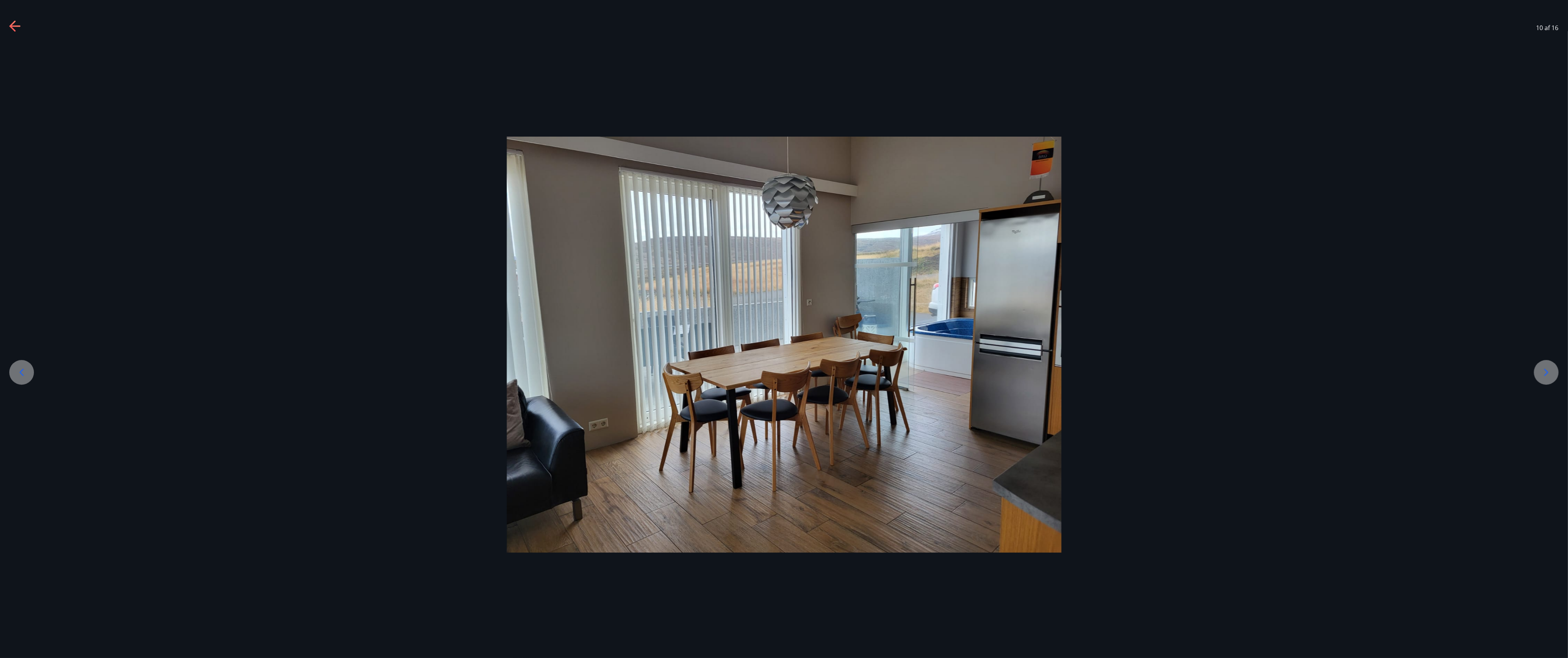
click at [391, 164] on icon at bounding box center [1546, 372] width 13 height 13
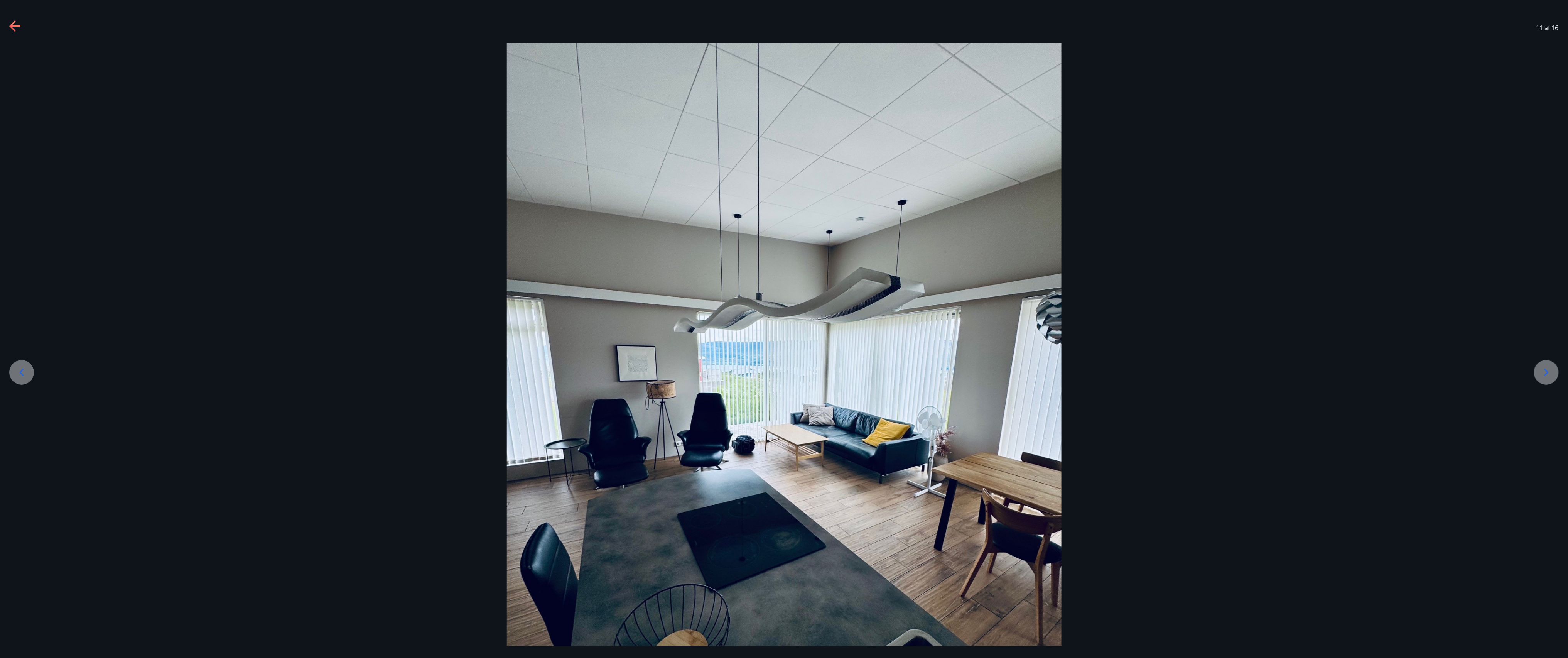
click at [391, 164] on icon at bounding box center [1546, 372] width 13 height 13
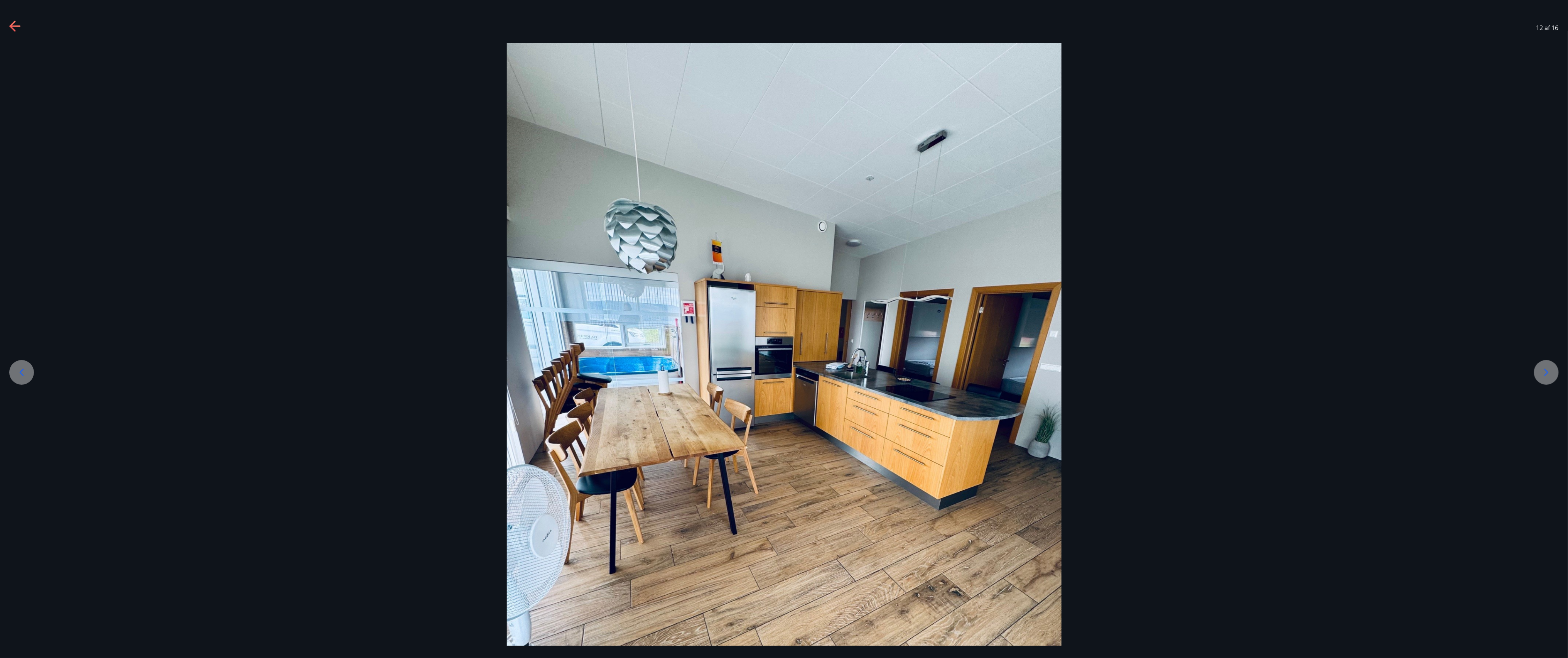
click at [25, 164] on icon at bounding box center [22, 372] width 13 height 13
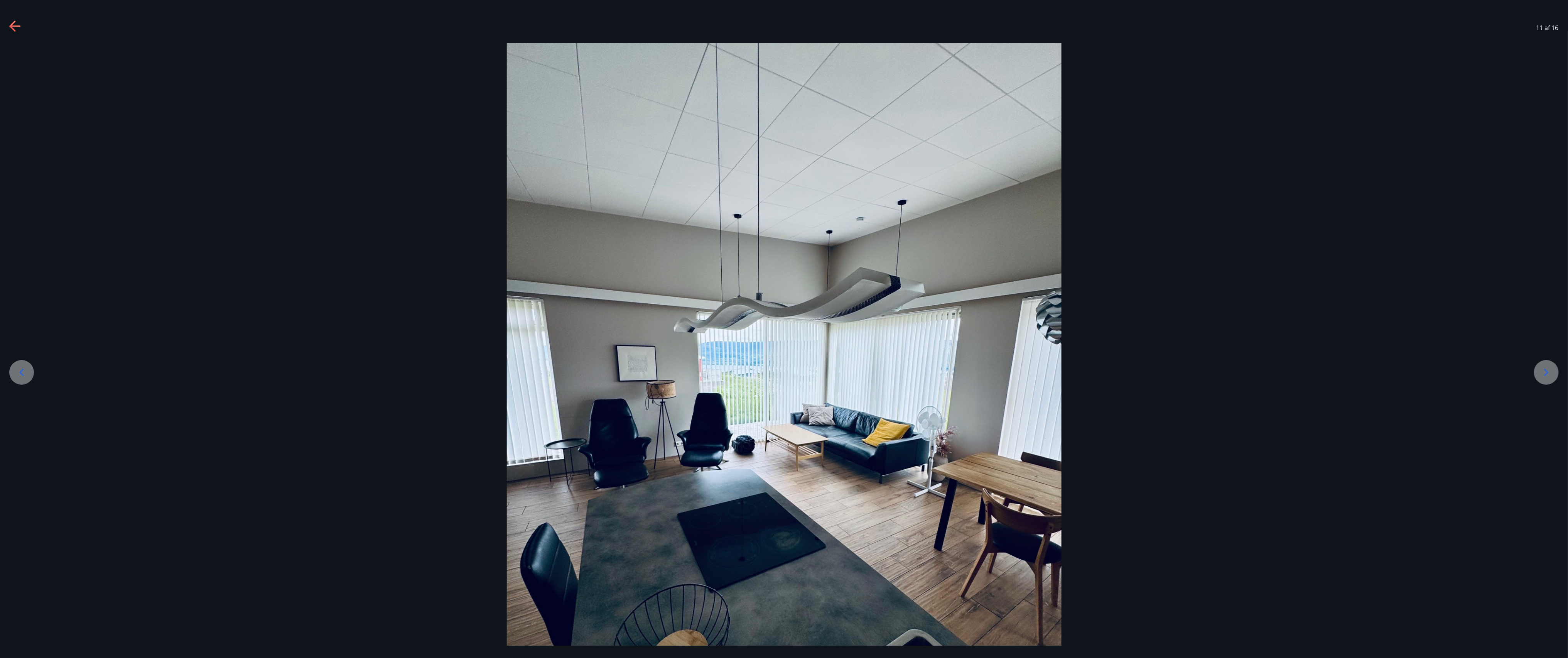
click at [391, 164] on icon at bounding box center [1546, 372] width 13 height 13
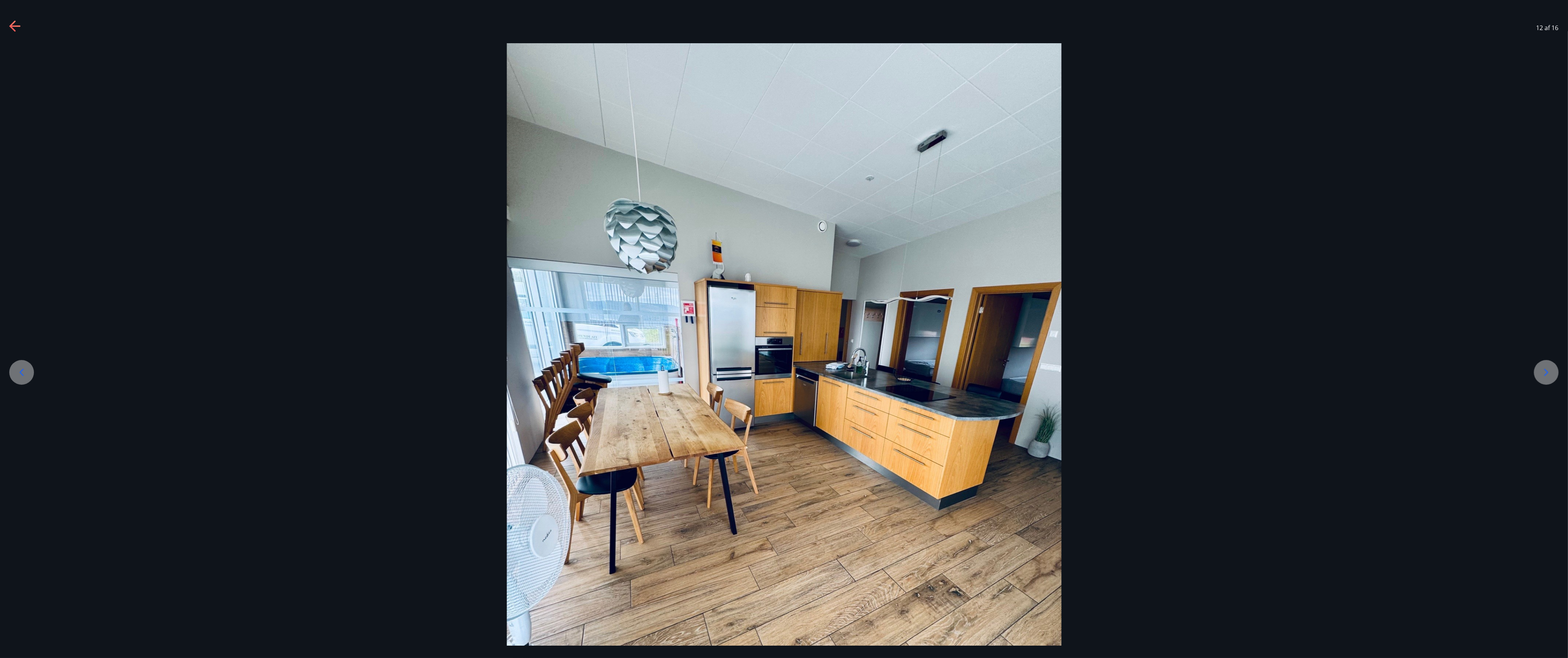
click at [391, 164] on icon at bounding box center [1546, 372] width 13 height 13
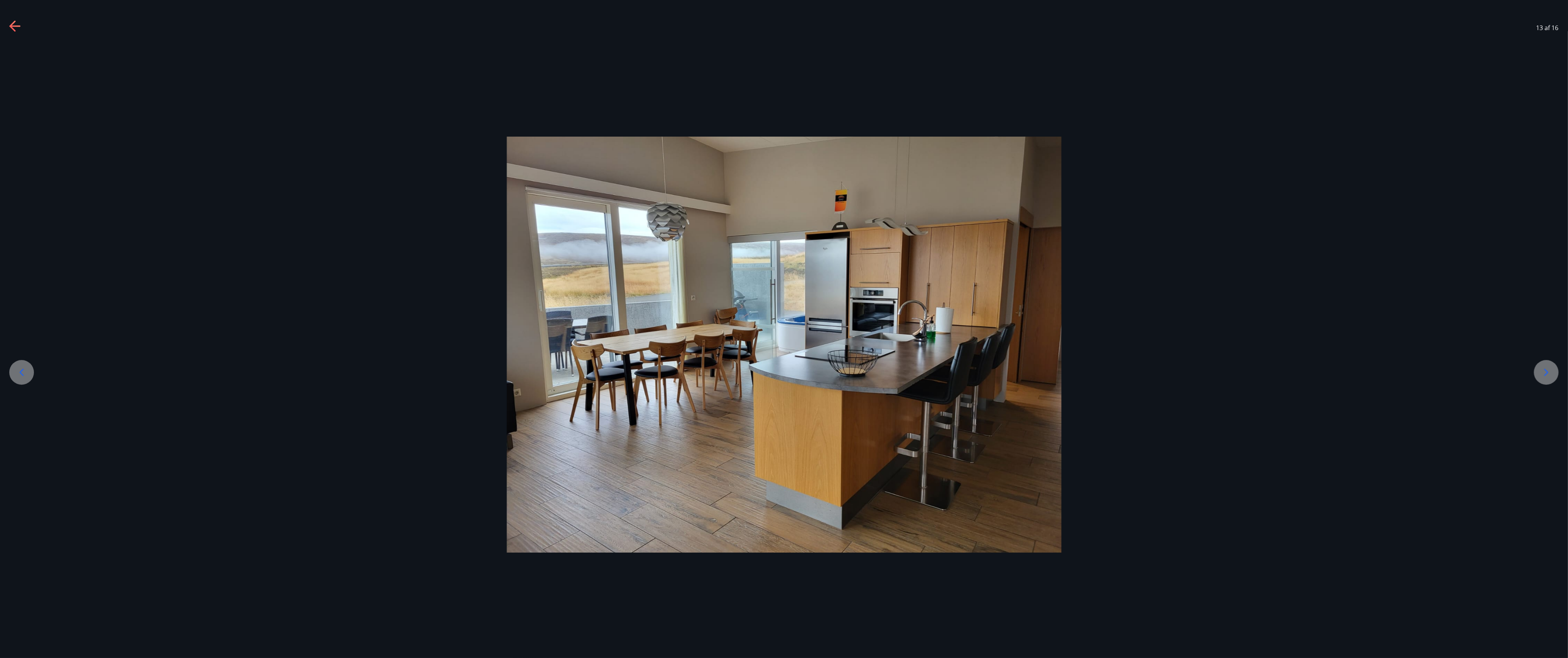
click at [391, 164] on icon at bounding box center [1546, 372] width 13 height 13
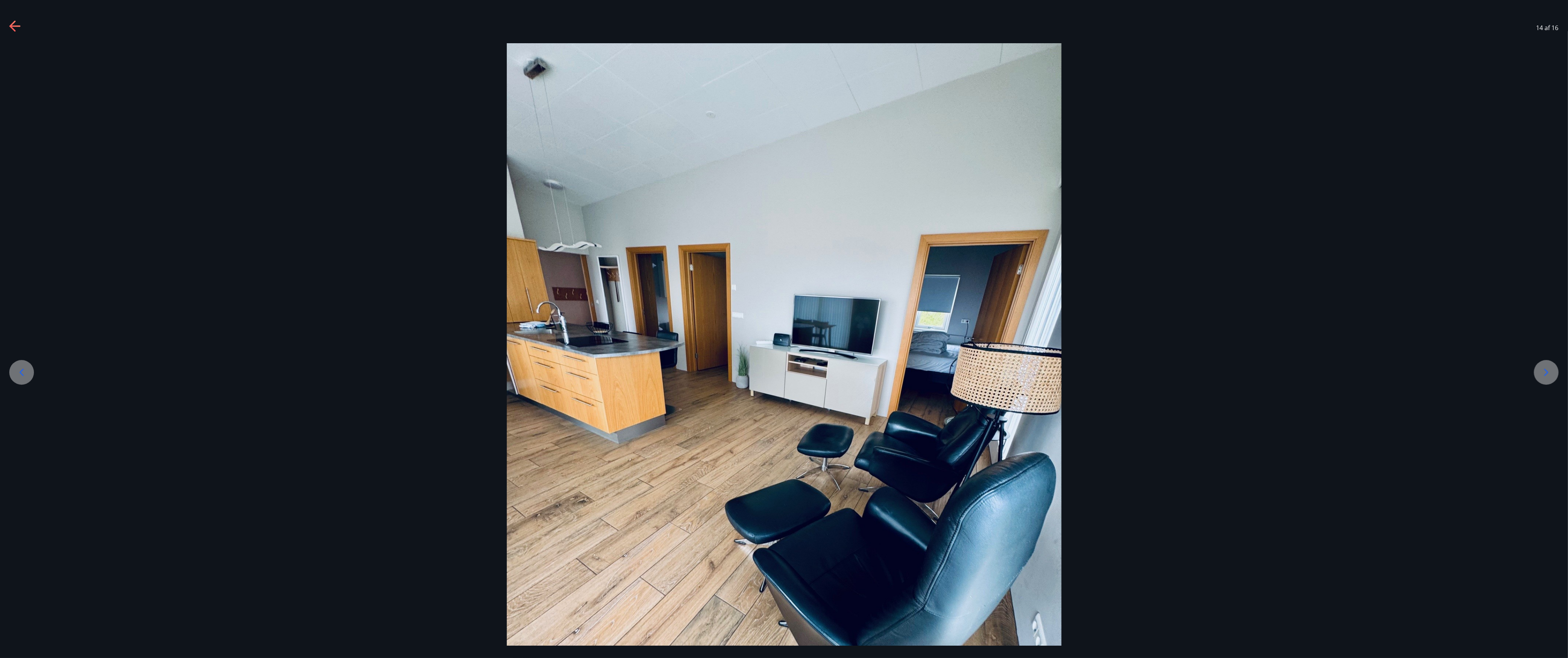
click at [391, 164] on icon at bounding box center [1546, 372] width 13 height 13
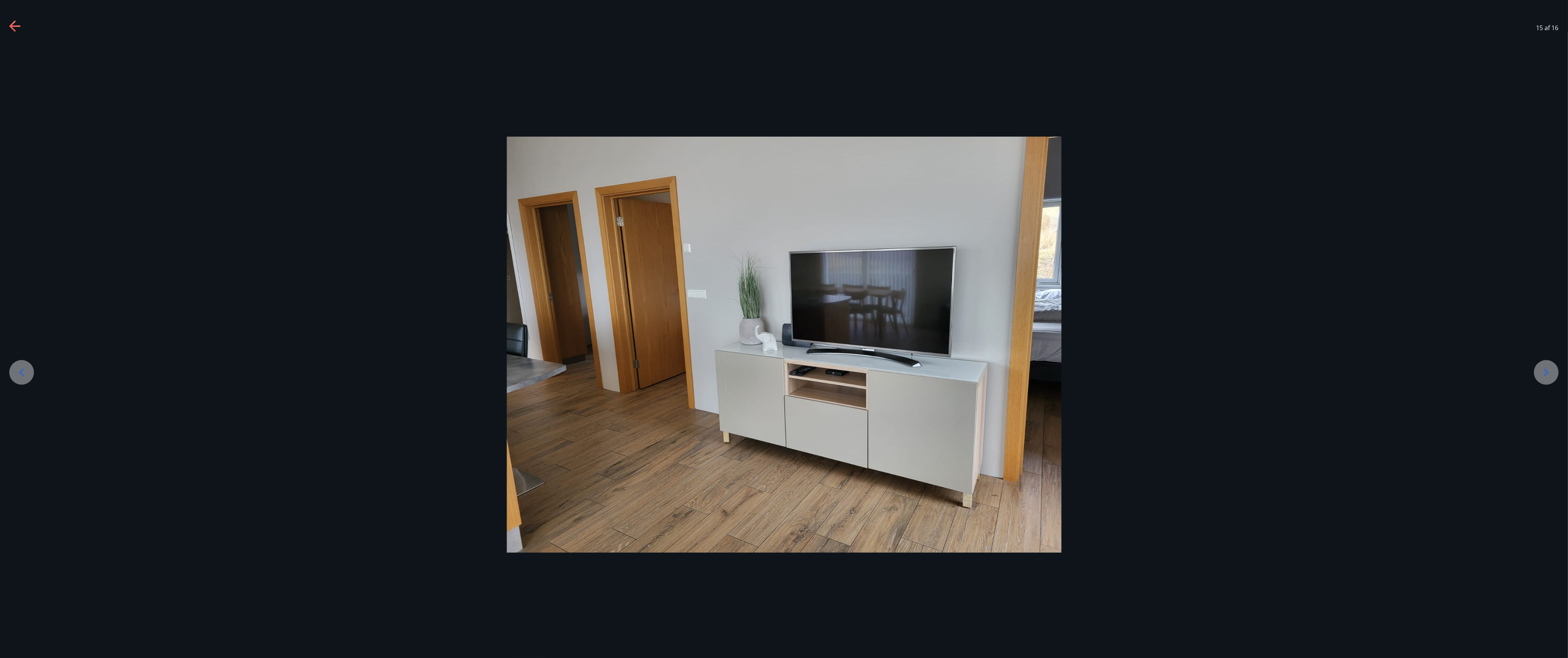
click at [391, 164] on icon at bounding box center [1546, 372] width 13 height 13
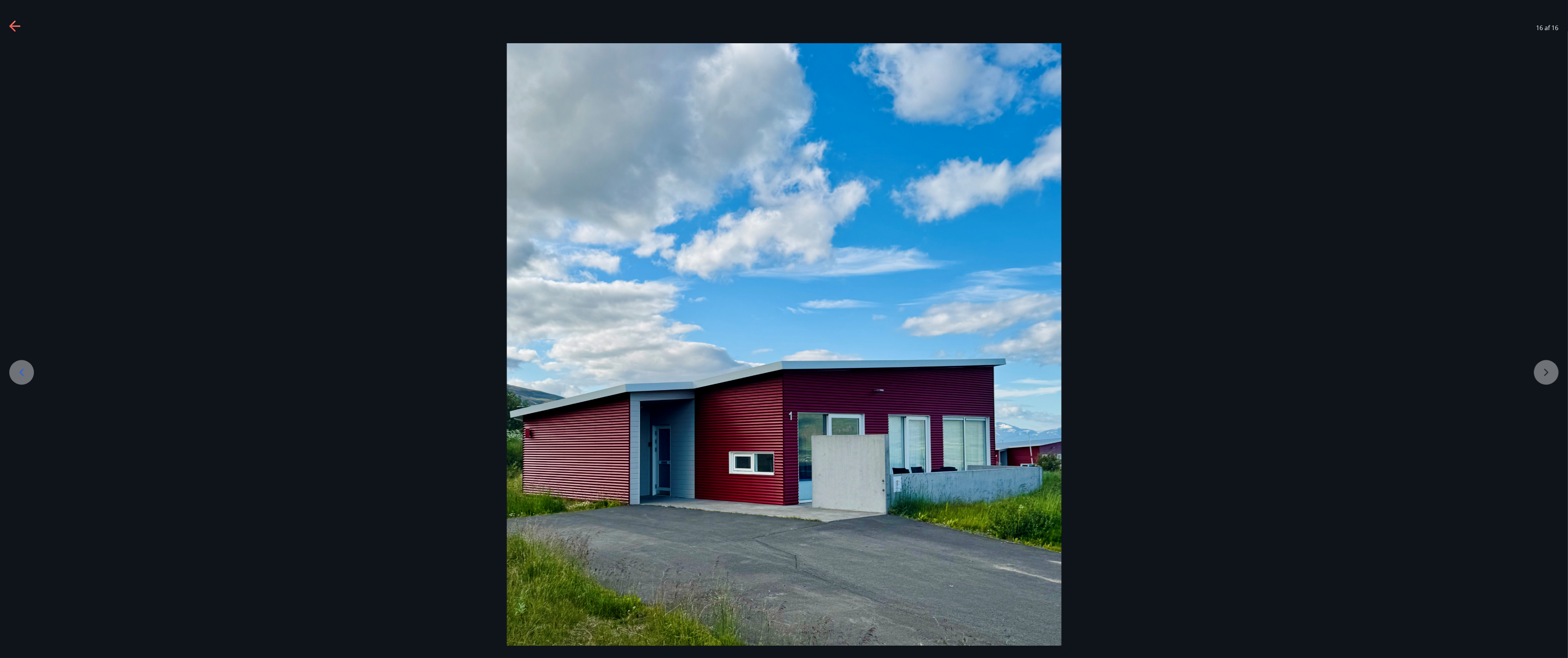
click at [391, 164] on div at bounding box center [784, 413] width 1569 height 740
